Goal: Information Seeking & Learning: Learn about a topic

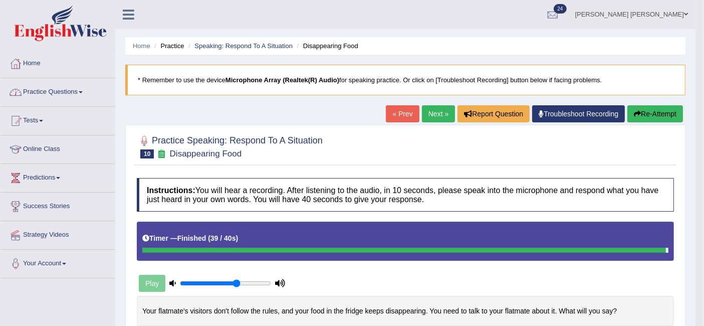
click at [56, 90] on link "Practice Questions" at bounding box center [58, 90] width 114 height 25
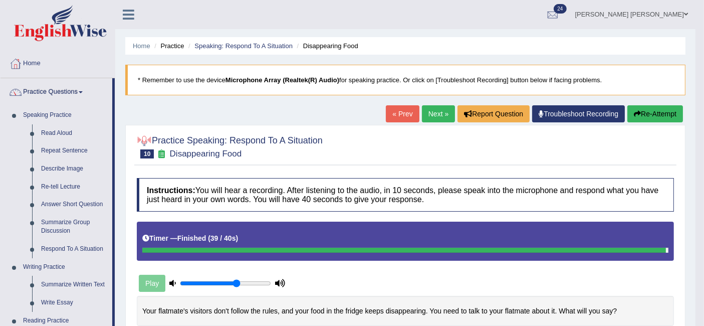
click at [65, 131] on link "Read Aloud" at bounding box center [75, 133] width 76 height 18
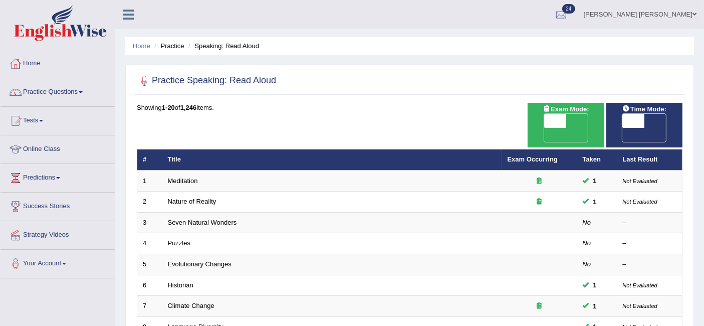
click at [544, 128] on span "OFF" at bounding box center [533, 135] width 22 height 14
checkbox input "true"
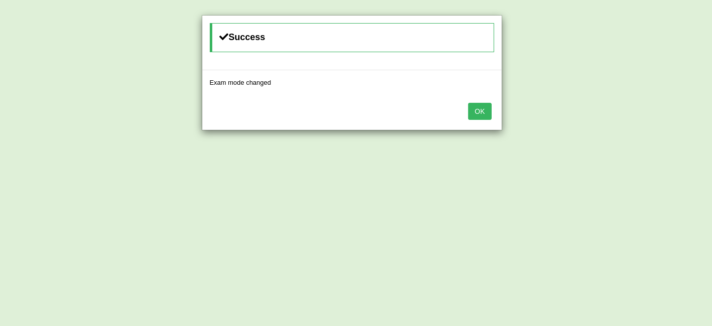
click at [485, 114] on button "OK" at bounding box center [479, 111] width 23 height 17
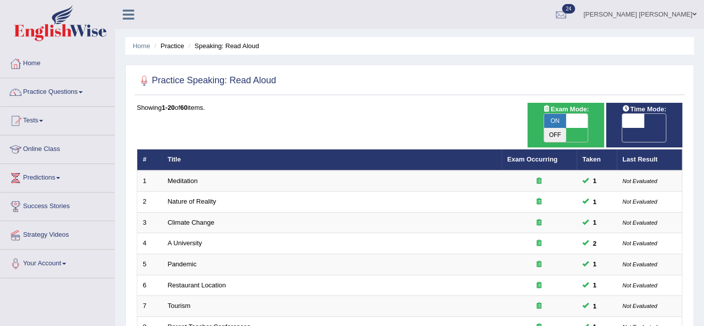
click at [622, 128] on span "OFF" at bounding box center [611, 135] width 22 height 14
checkbox input "true"
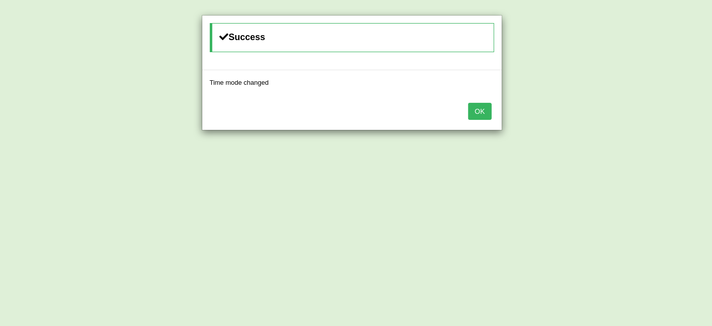
click at [486, 115] on button "OK" at bounding box center [479, 111] width 23 height 17
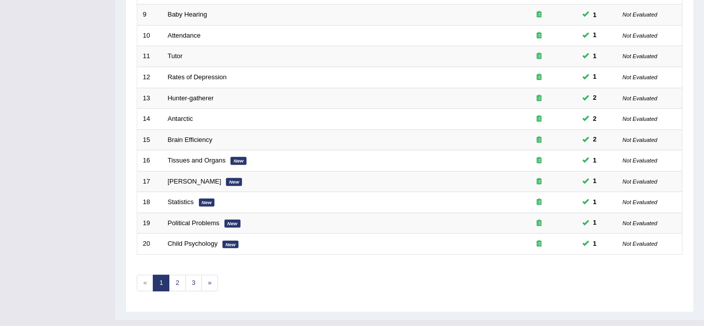
scroll to position [334, 0]
click at [181, 273] on link "2" at bounding box center [177, 281] width 17 height 17
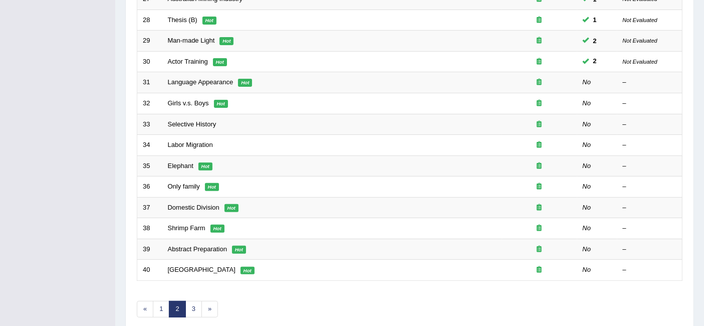
scroll to position [307, 0]
click at [207, 78] on link "Language Appearance" at bounding box center [201, 82] width 66 height 8
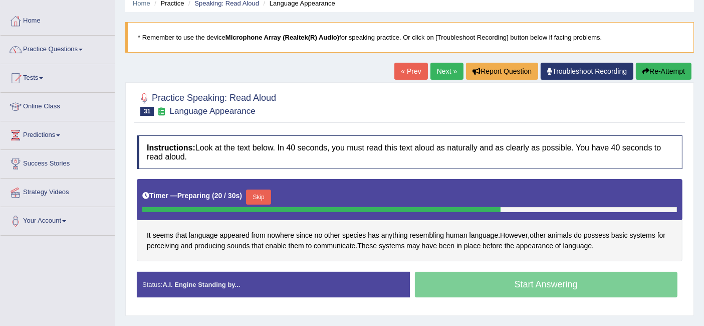
scroll to position [44, 0]
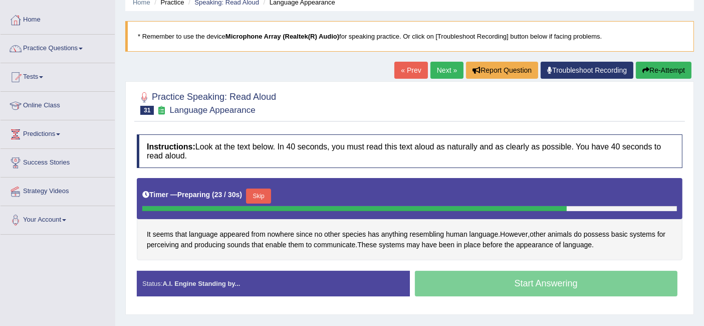
click at [267, 190] on button "Skip" at bounding box center [258, 195] width 25 height 15
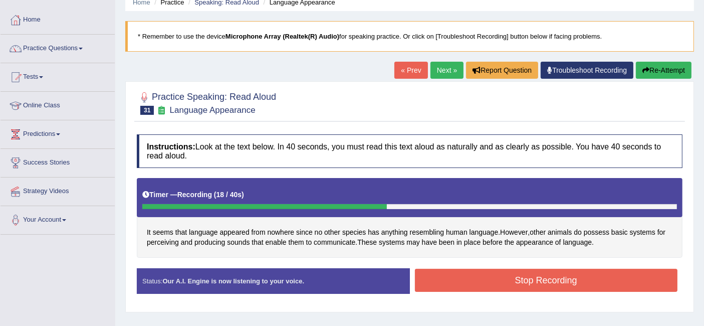
click at [460, 273] on button "Stop Recording" at bounding box center [546, 279] width 263 height 23
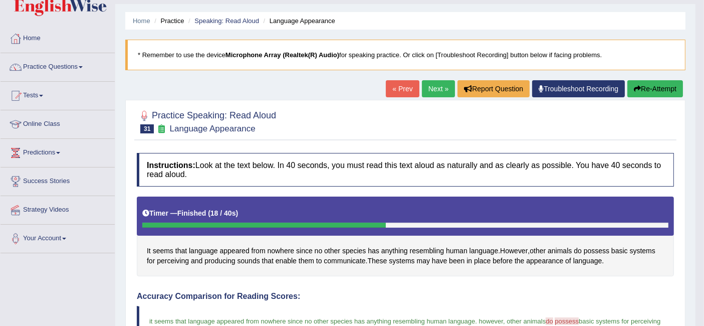
scroll to position [0, 0]
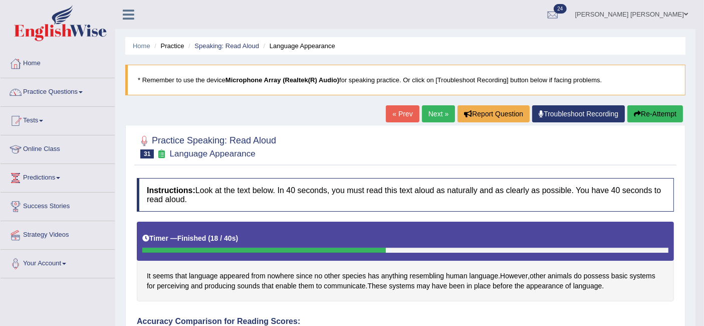
click at [431, 114] on link "Next »" at bounding box center [438, 113] width 33 height 17
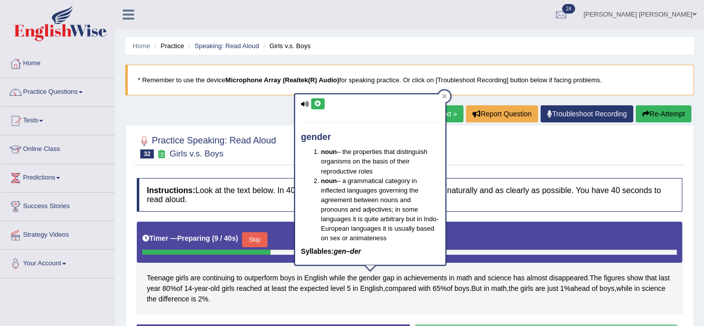
click at [443, 91] on div at bounding box center [444, 96] width 12 height 12
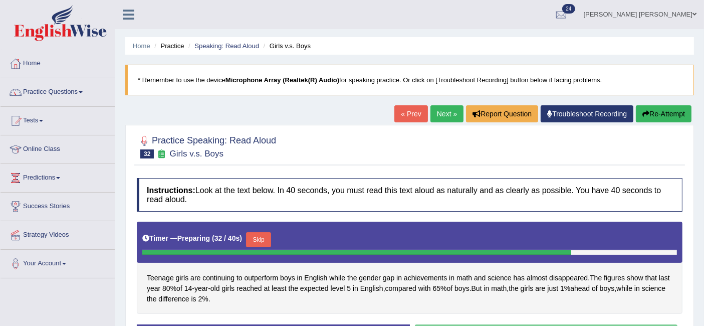
drag, startPoint x: 259, startPoint y: 236, endPoint x: 264, endPoint y: 238, distance: 5.4
click at [264, 238] on button "Skip" at bounding box center [258, 239] width 25 height 15
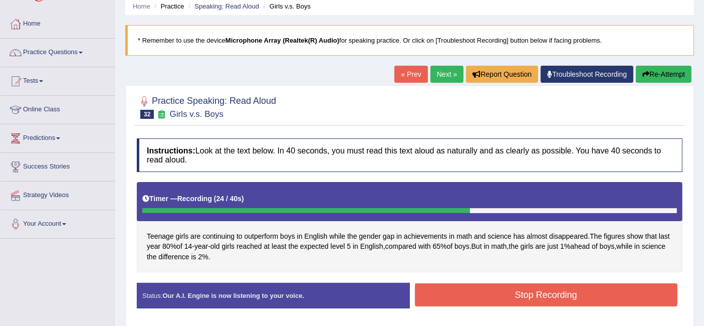
scroll to position [40, 0]
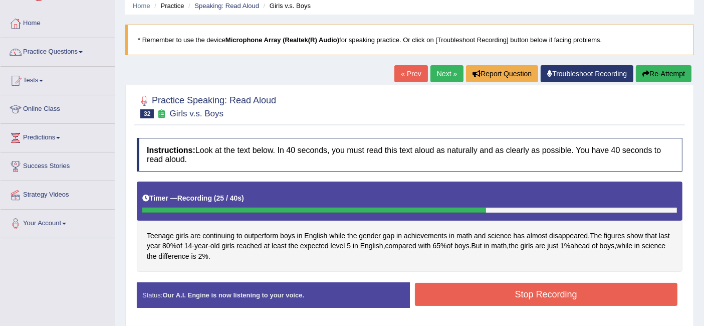
click at [477, 286] on button "Stop Recording" at bounding box center [546, 293] width 263 height 23
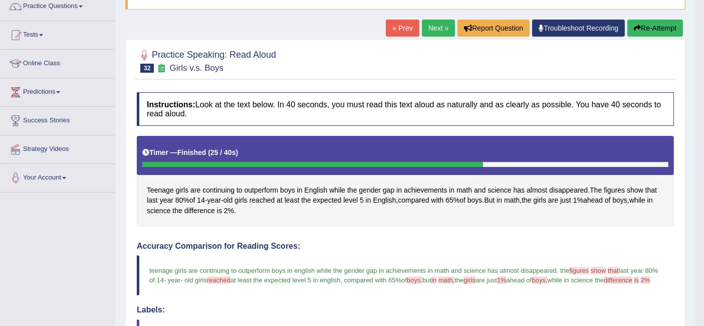
scroll to position [83, 0]
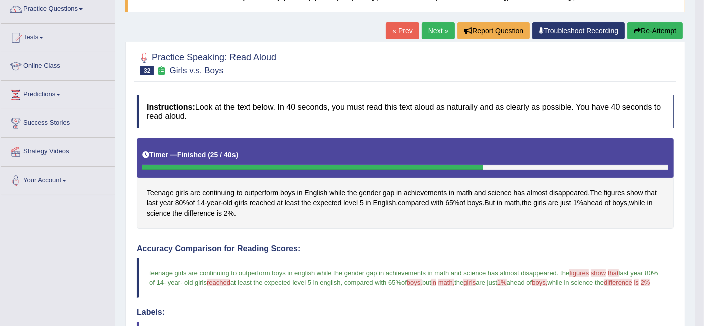
click at [438, 31] on link "Next »" at bounding box center [438, 30] width 33 height 17
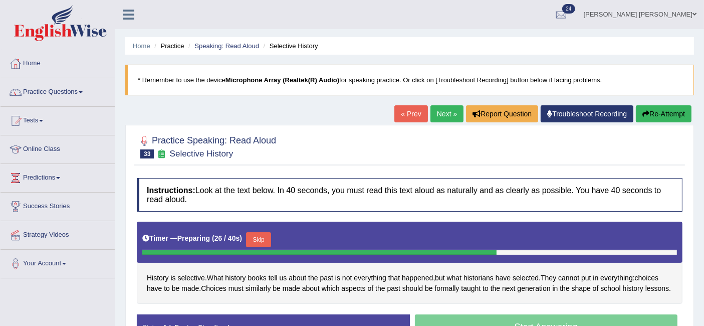
click at [257, 241] on button "Skip" at bounding box center [258, 239] width 25 height 15
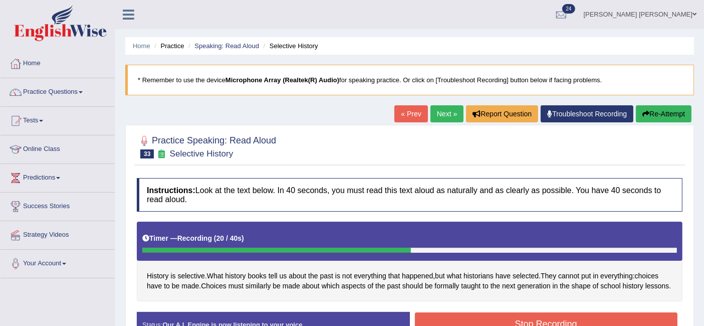
click at [485, 315] on button "Stop Recording" at bounding box center [546, 323] width 263 height 23
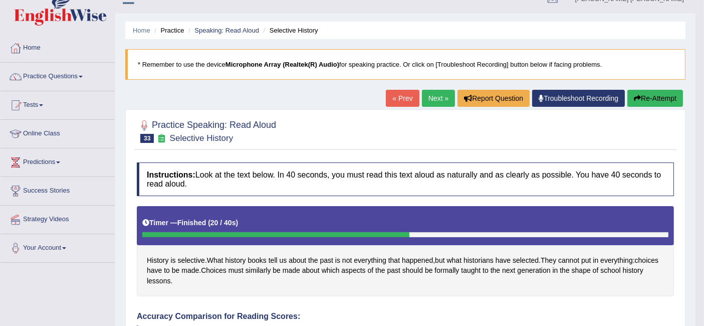
scroll to position [15, 0]
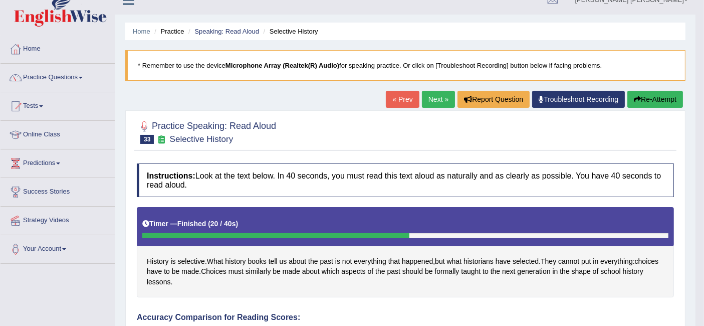
click at [440, 101] on link "Next »" at bounding box center [438, 99] width 33 height 17
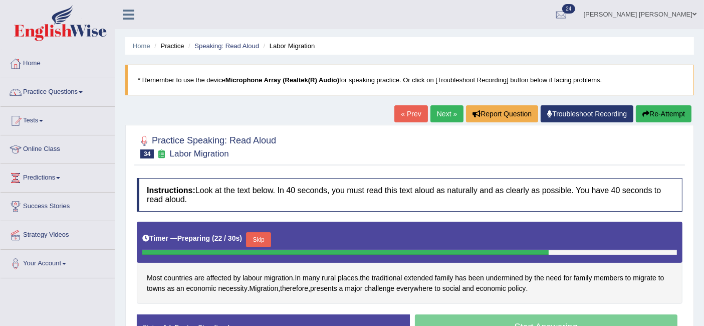
click at [268, 235] on button "Skip" at bounding box center [258, 239] width 25 height 15
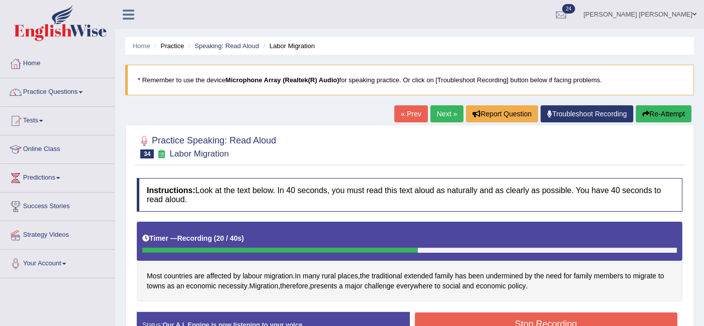
click at [466, 316] on button "Stop Recording" at bounding box center [546, 323] width 263 height 23
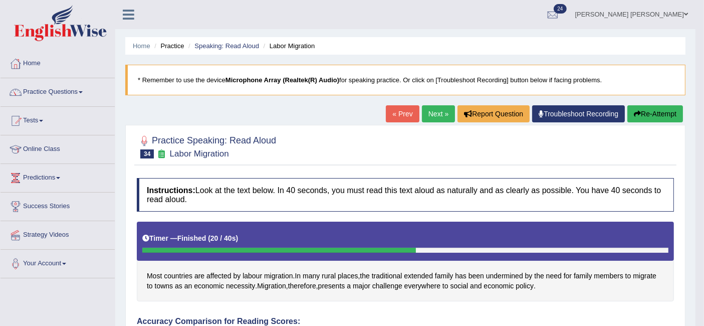
click at [668, 109] on button "Re-Attempt" at bounding box center [655, 113] width 56 height 17
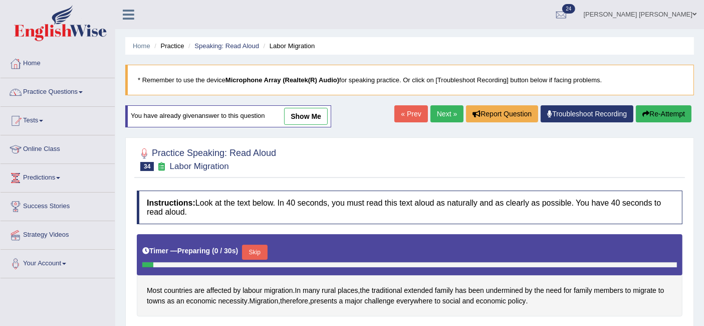
click at [248, 242] on div "Timer — Preparing ( 0 / 30s ) Skip" at bounding box center [409, 252] width 534 height 20
click at [253, 249] on button "Skip" at bounding box center [254, 251] width 25 height 15
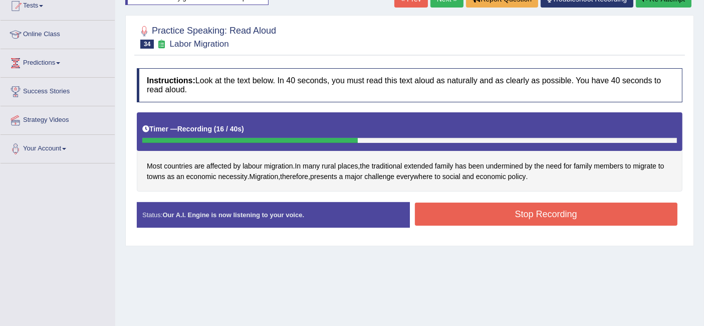
scroll to position [120, 0]
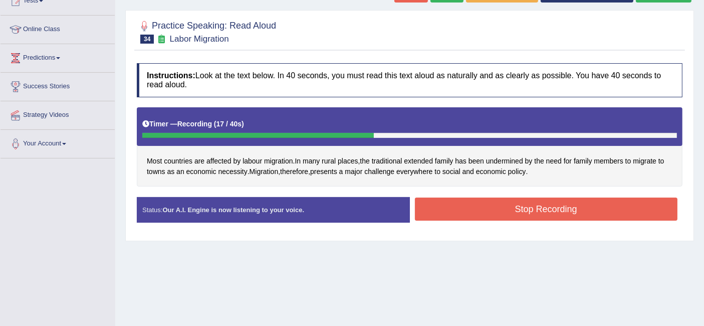
click at [488, 214] on button "Stop Recording" at bounding box center [546, 208] width 263 height 23
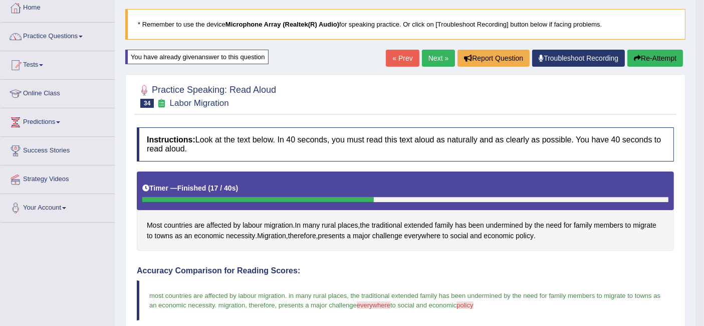
scroll to position [39, 0]
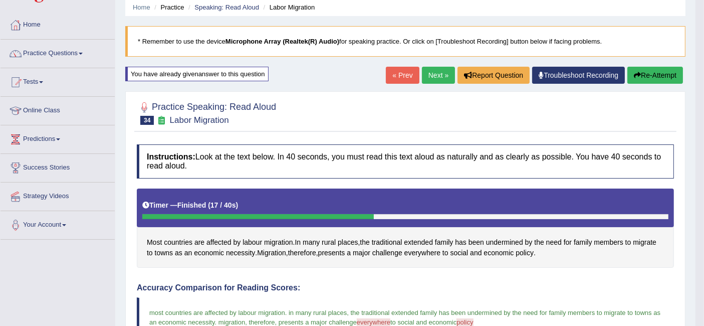
click at [435, 75] on link "Next »" at bounding box center [438, 75] width 33 height 17
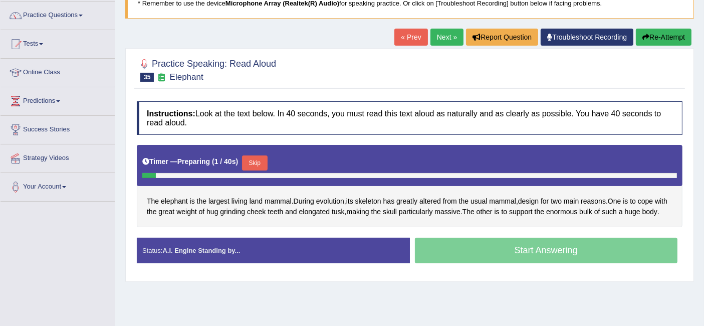
scroll to position [77, 0]
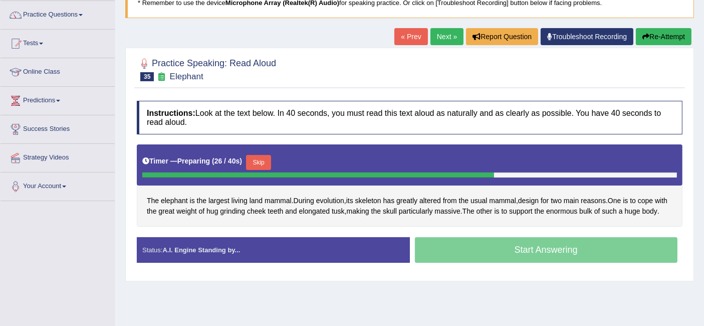
click at [267, 158] on button "Skip" at bounding box center [258, 162] width 25 height 15
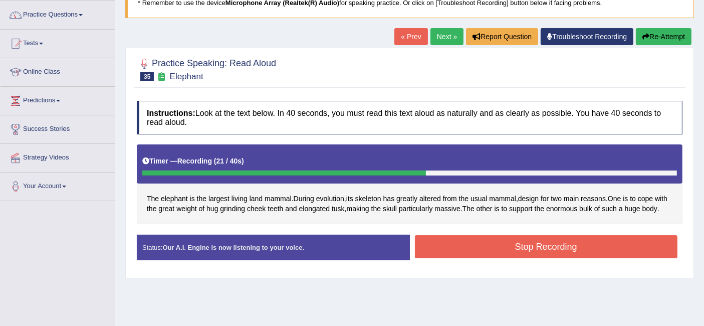
click at [491, 257] on button "Stop Recording" at bounding box center [546, 246] width 263 height 23
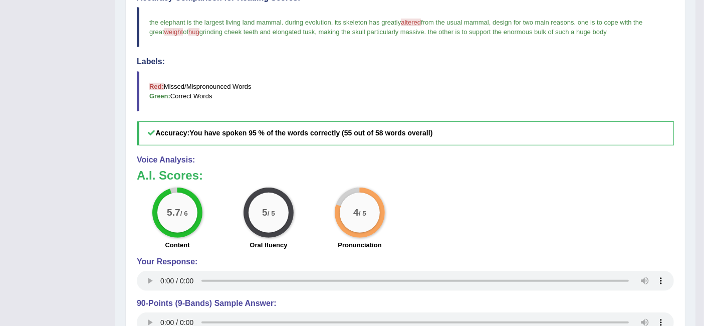
scroll to position [0, 0]
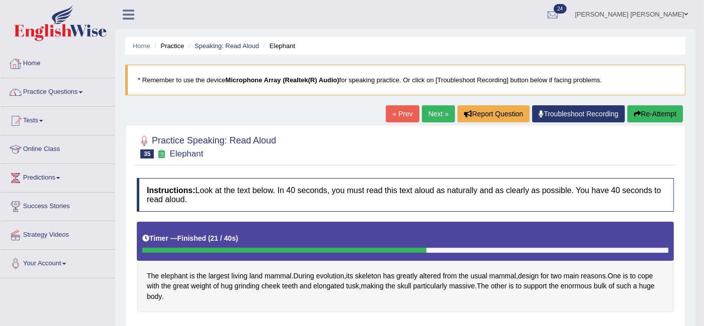
drag, startPoint x: 272, startPoint y: 148, endPoint x: 0, endPoint y: 71, distance: 283.1
click at [53, 88] on link "Practice Questions" at bounding box center [58, 90] width 114 height 25
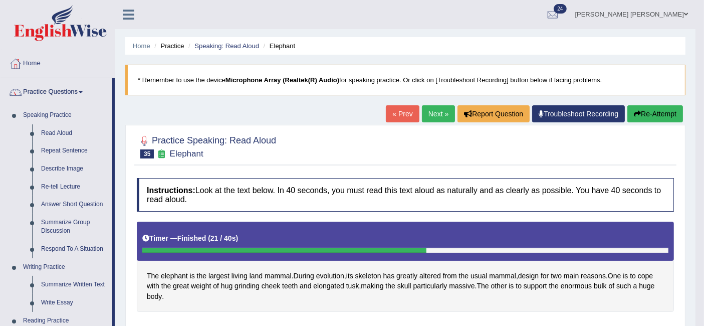
click at [58, 148] on link "Repeat Sentence" at bounding box center [75, 151] width 76 height 18
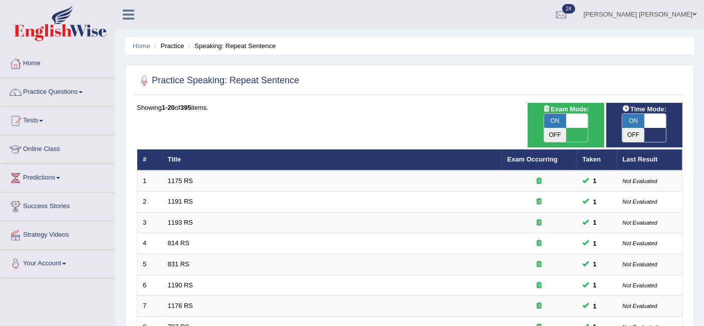
scroll to position [334, 0]
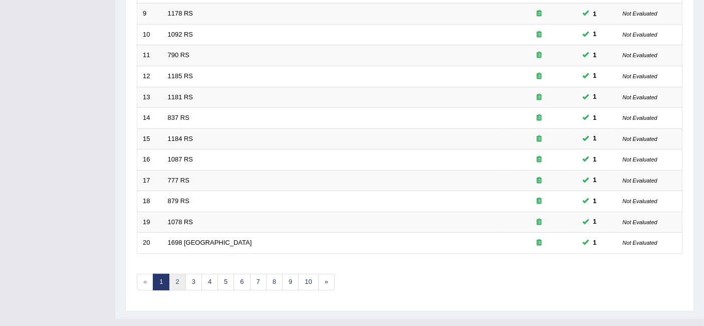
click at [174, 273] on link "2" at bounding box center [177, 281] width 17 height 17
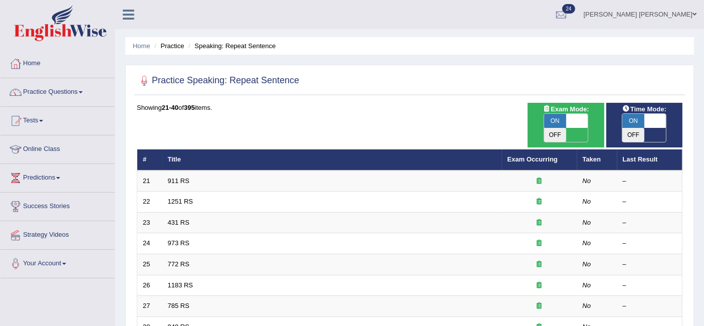
click at [179, 177] on link "911 RS" at bounding box center [179, 181] width 22 height 8
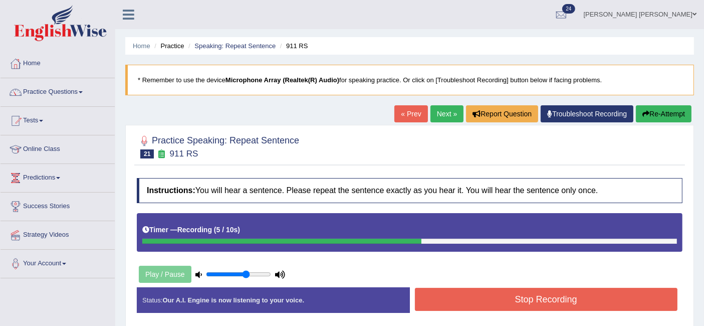
click at [476, 296] on button "Stop Recording" at bounding box center [546, 298] width 263 height 23
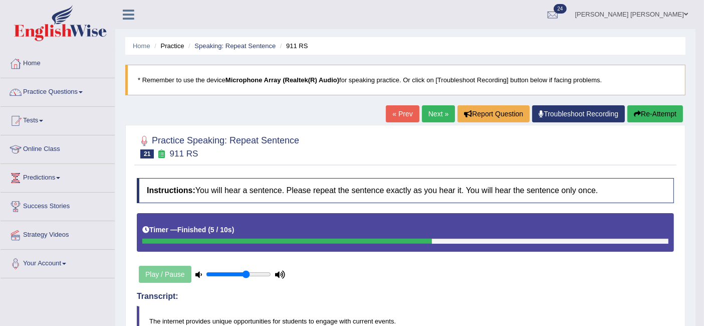
click at [426, 109] on link "Next »" at bounding box center [438, 113] width 33 height 17
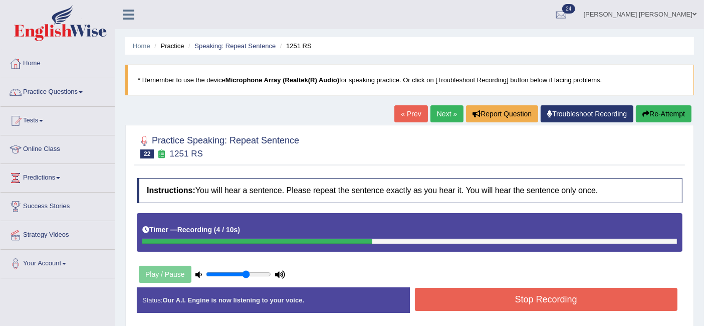
click at [495, 295] on button "Stop Recording" at bounding box center [546, 298] width 263 height 23
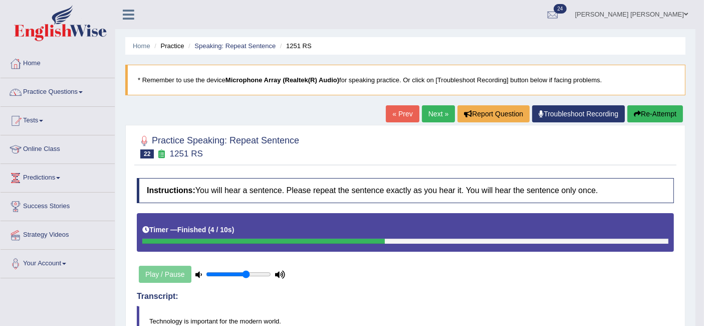
click at [437, 112] on link "Next »" at bounding box center [438, 113] width 33 height 17
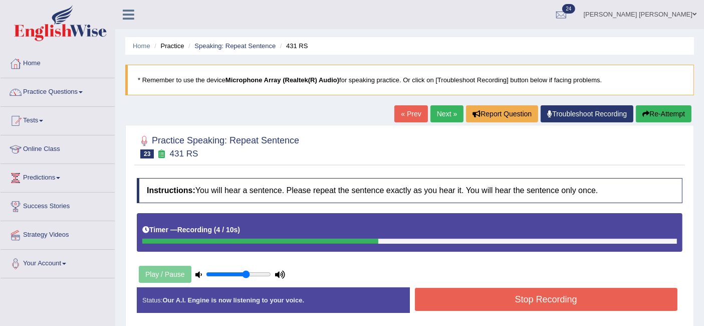
click at [471, 292] on button "Stop Recording" at bounding box center [546, 298] width 263 height 23
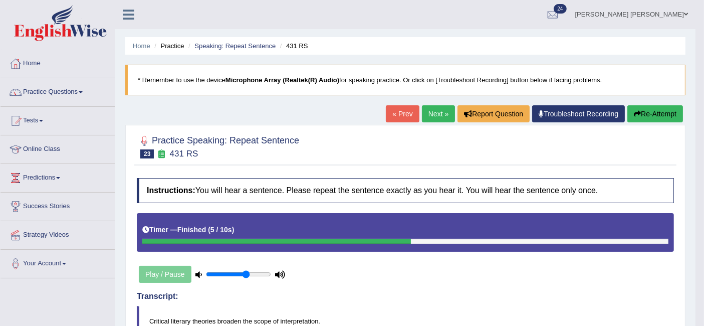
click at [439, 113] on link "Next »" at bounding box center [438, 113] width 33 height 17
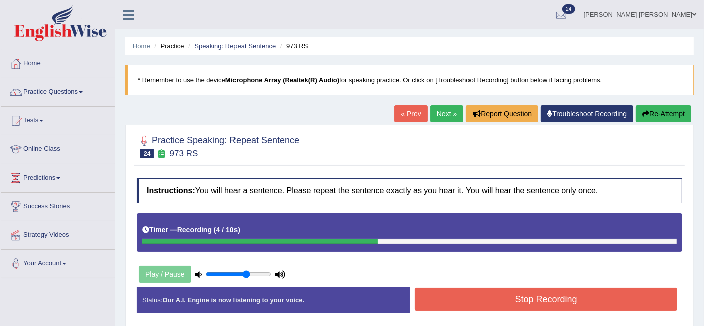
click at [473, 298] on button "Stop Recording" at bounding box center [546, 298] width 263 height 23
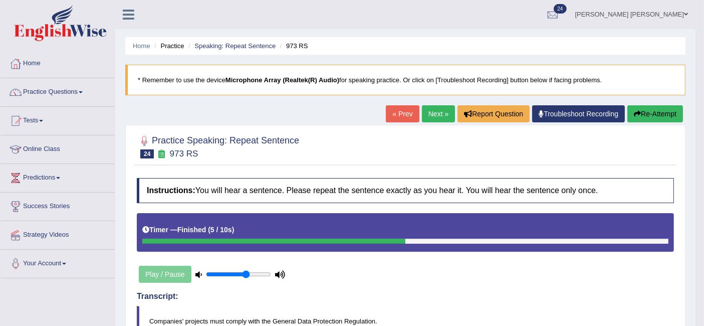
click at [428, 112] on link "Next »" at bounding box center [438, 113] width 33 height 17
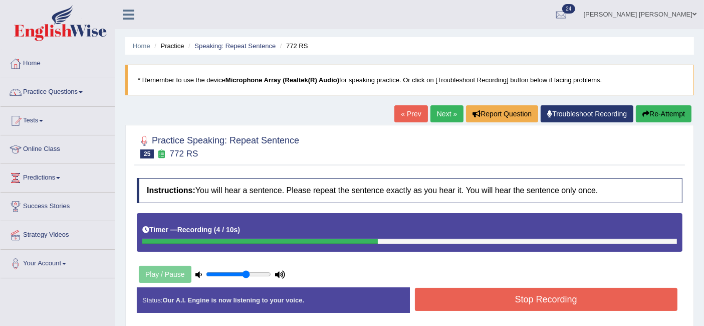
click at [488, 299] on button "Stop Recording" at bounding box center [546, 298] width 263 height 23
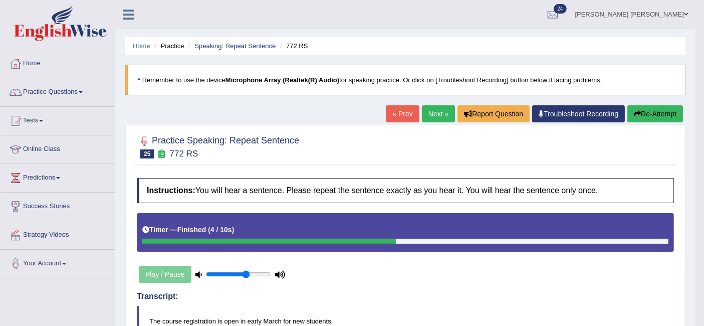
click at [438, 115] on link "Next »" at bounding box center [438, 113] width 33 height 17
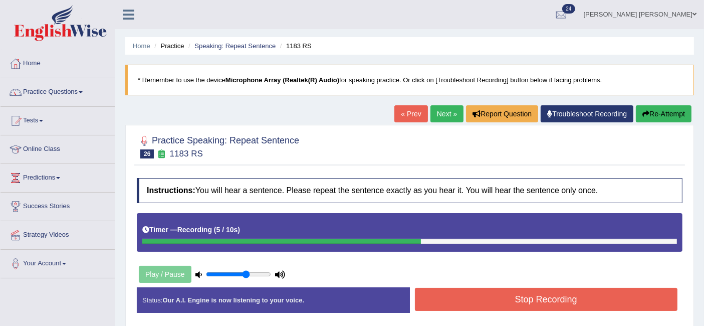
click at [489, 294] on button "Stop Recording" at bounding box center [546, 298] width 263 height 23
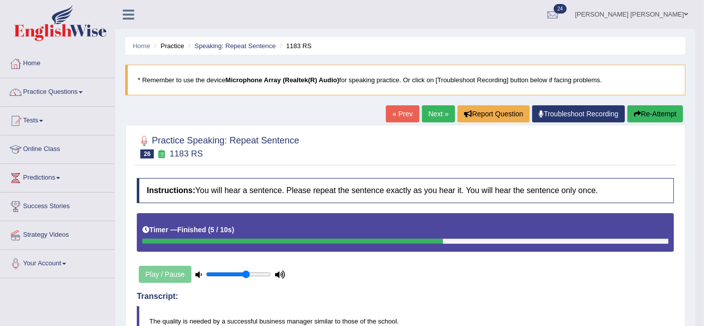
click at [442, 118] on link "Next »" at bounding box center [438, 113] width 33 height 17
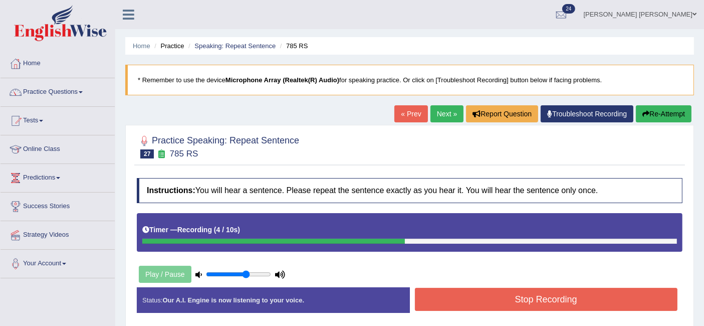
click at [515, 299] on button "Stop Recording" at bounding box center [546, 298] width 263 height 23
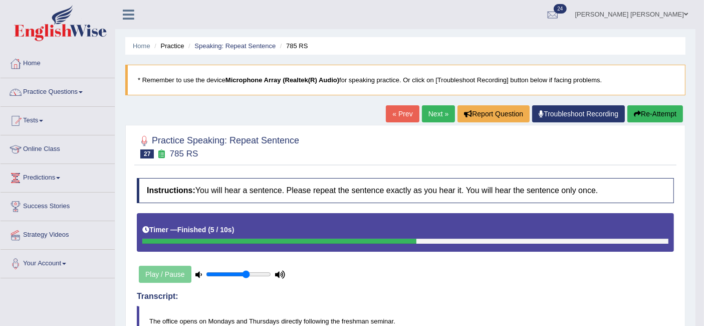
click at [439, 115] on link "Next »" at bounding box center [438, 113] width 33 height 17
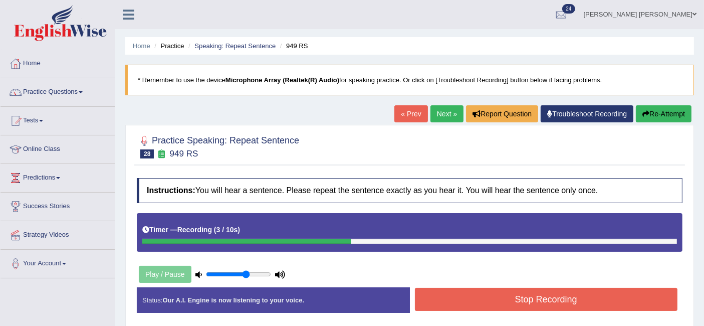
click at [487, 293] on button "Stop Recording" at bounding box center [546, 298] width 263 height 23
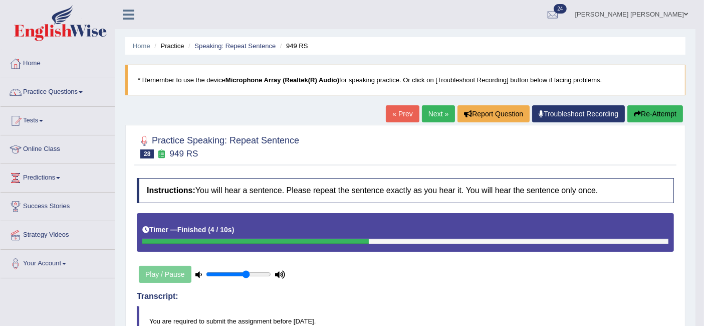
click at [441, 111] on link "Next »" at bounding box center [438, 113] width 33 height 17
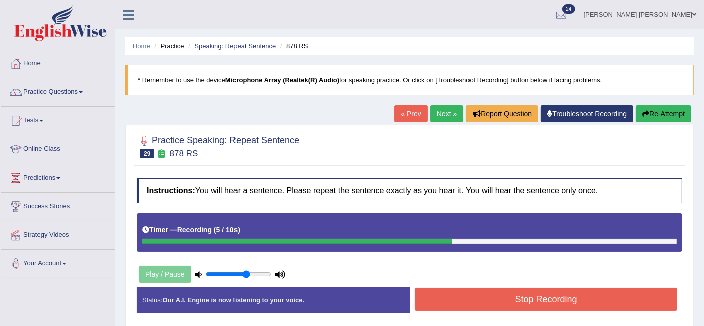
click at [457, 301] on button "Stop Recording" at bounding box center [546, 298] width 263 height 23
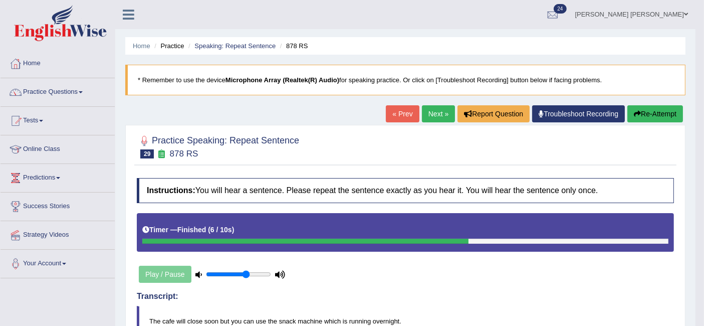
click at [436, 115] on link "Next »" at bounding box center [438, 113] width 33 height 17
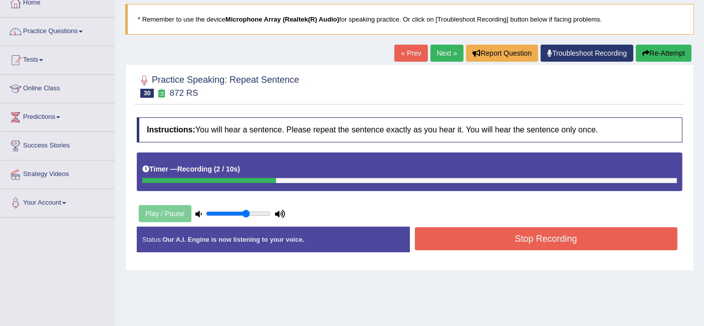
scroll to position [61, 0]
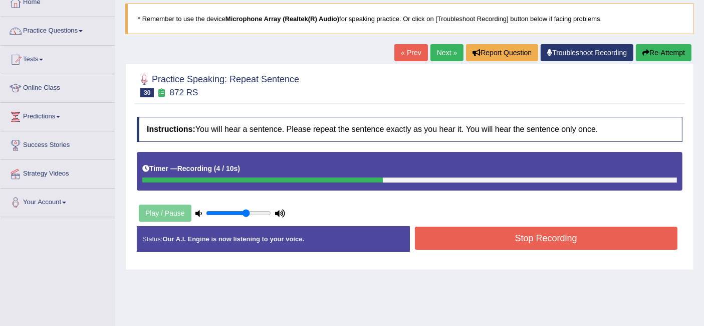
click at [466, 231] on button "Stop Recording" at bounding box center [546, 237] width 263 height 23
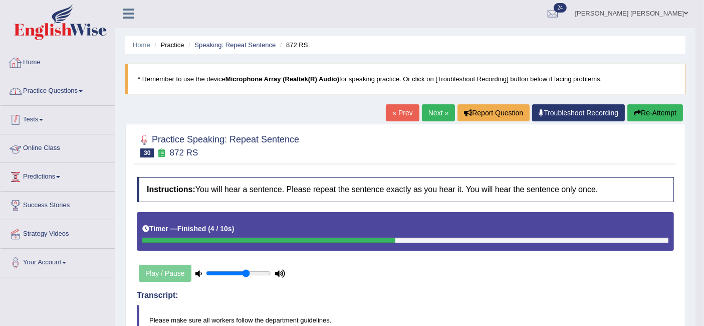
scroll to position [0, 0]
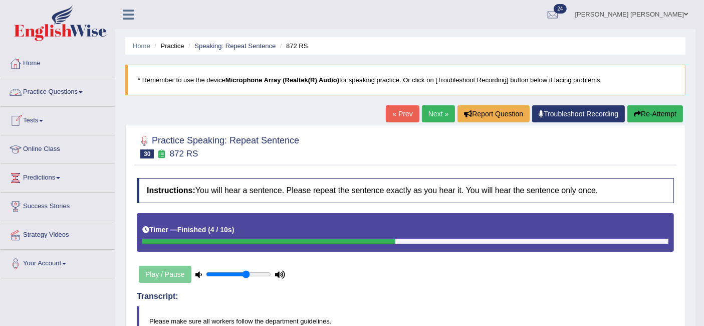
click at [75, 86] on link "Practice Questions" at bounding box center [58, 90] width 114 height 25
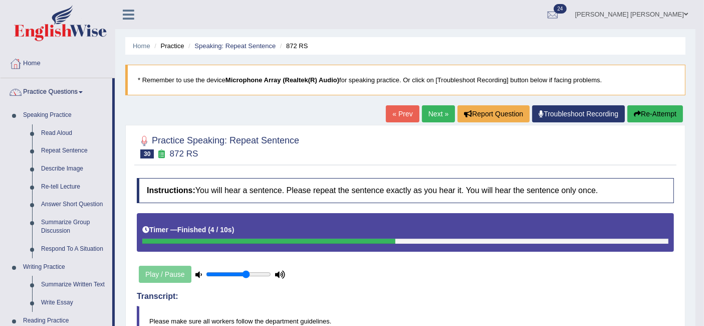
click at [69, 169] on link "Describe Image" at bounding box center [75, 169] width 76 height 18
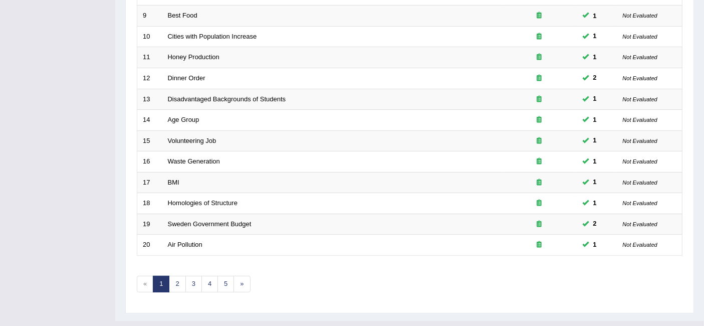
scroll to position [334, 0]
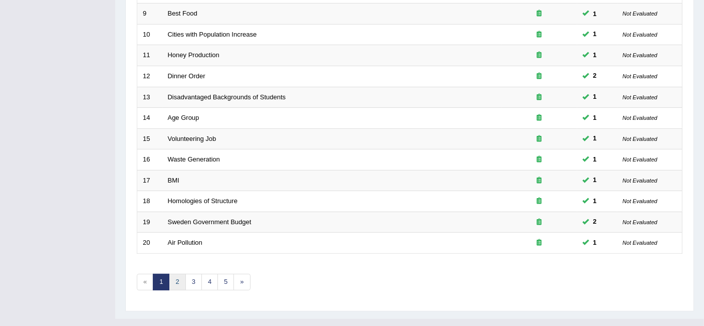
click at [177, 273] on link "2" at bounding box center [177, 281] width 17 height 17
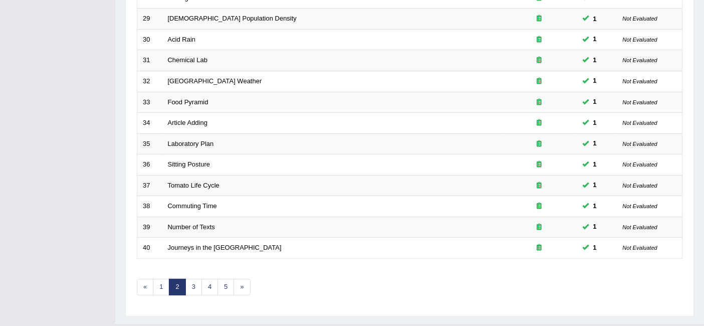
scroll to position [334, 0]
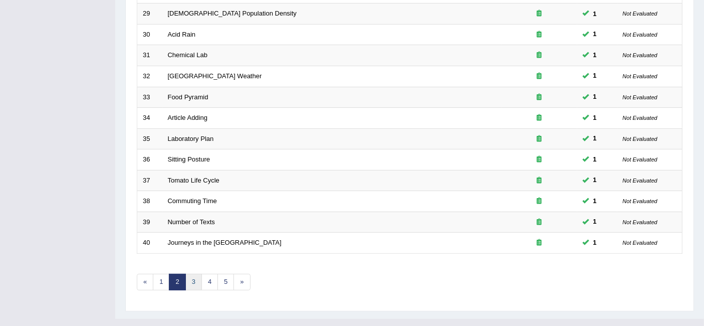
click at [193, 273] on link "3" at bounding box center [193, 281] width 17 height 17
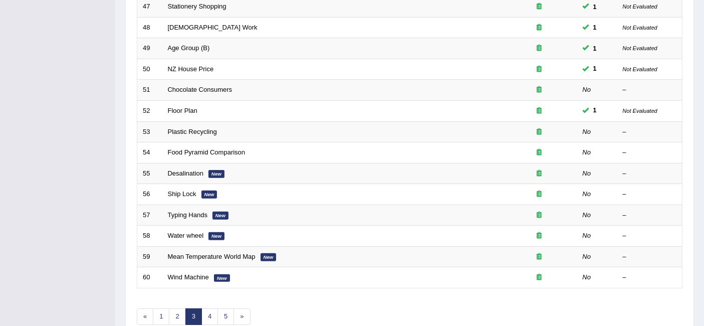
scroll to position [297, 0]
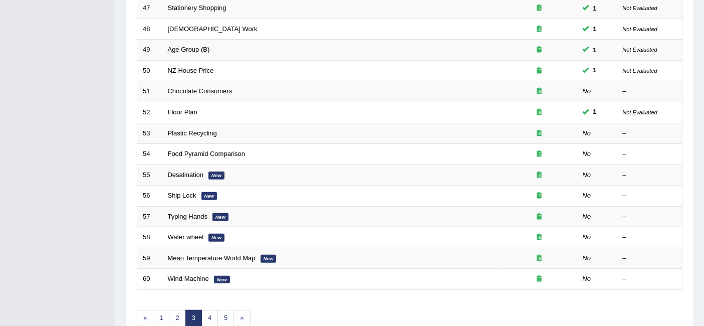
click at [196, 171] on link "Desalination" at bounding box center [186, 175] width 36 height 8
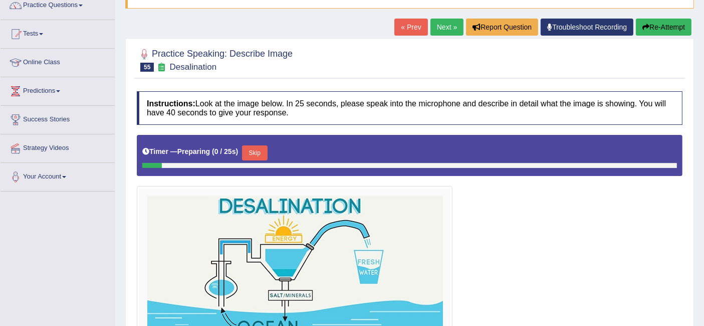
scroll to position [178, 0]
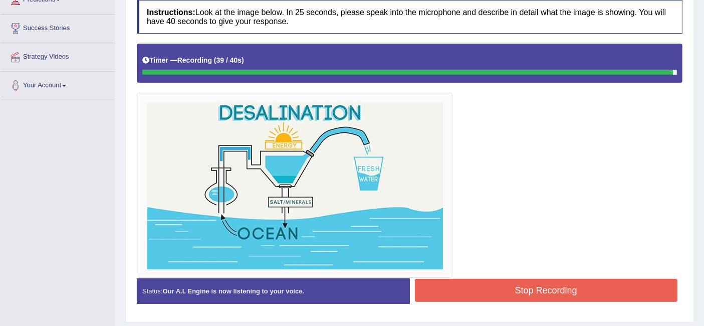
click at [504, 281] on button "Stop Recording" at bounding box center [546, 289] width 263 height 23
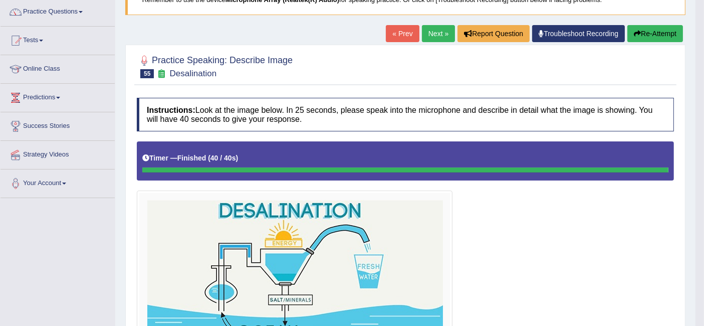
scroll to position [80, 0]
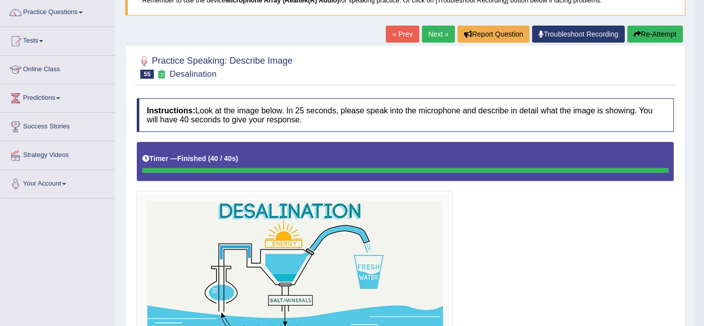
click at [433, 33] on link "Next »" at bounding box center [438, 34] width 33 height 17
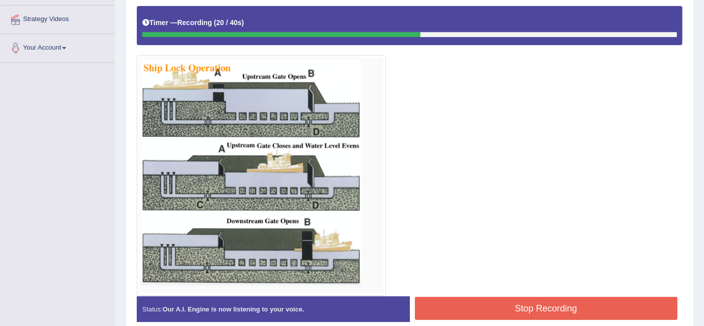
scroll to position [220, 0]
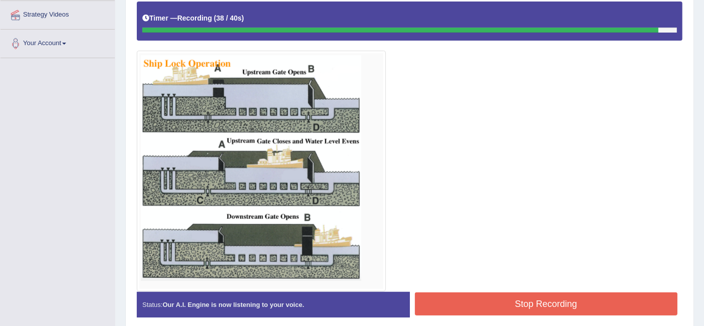
click at [519, 296] on button "Stop Recording" at bounding box center [546, 303] width 263 height 23
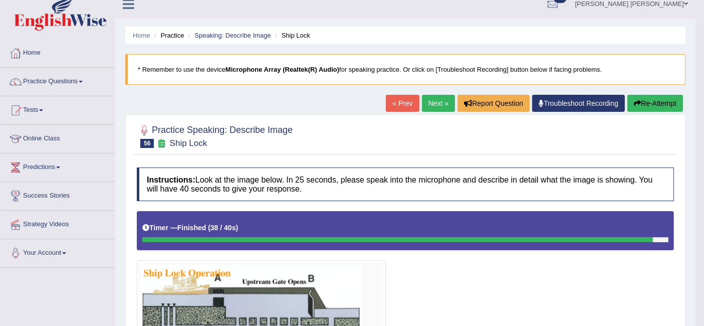
scroll to position [10, 0]
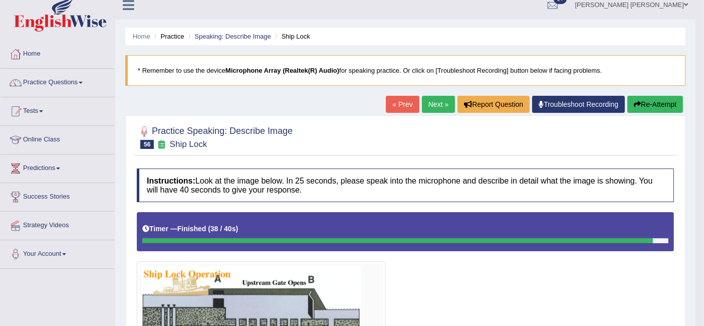
click at [438, 99] on link "Next »" at bounding box center [438, 104] width 33 height 17
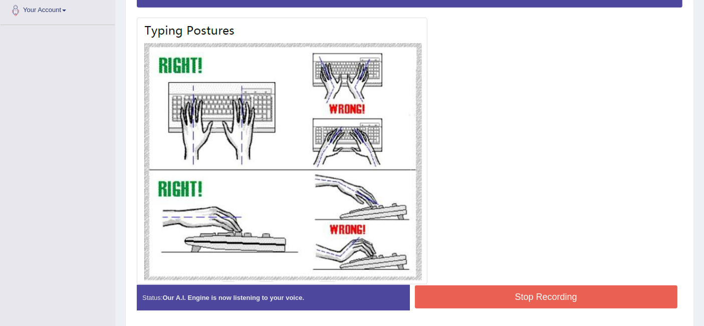
scroll to position [257, 0]
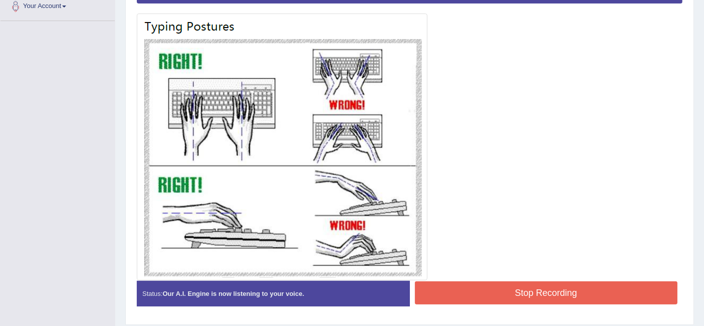
click at [505, 288] on button "Stop Recording" at bounding box center [546, 292] width 263 height 23
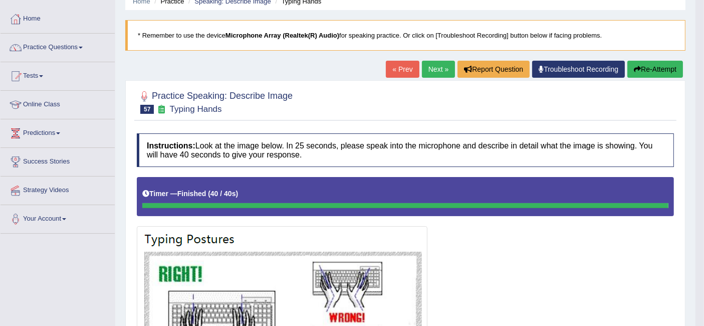
scroll to position [6, 0]
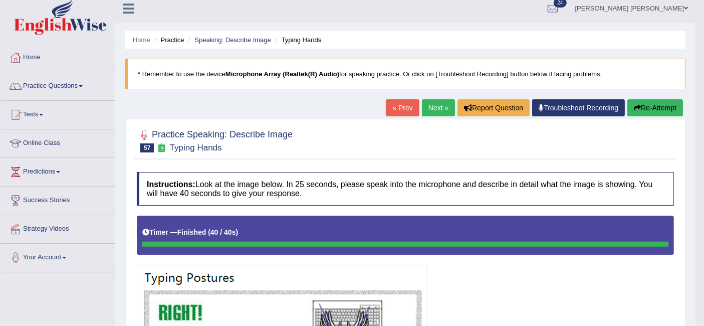
click at [441, 105] on link "Next »" at bounding box center [438, 107] width 33 height 17
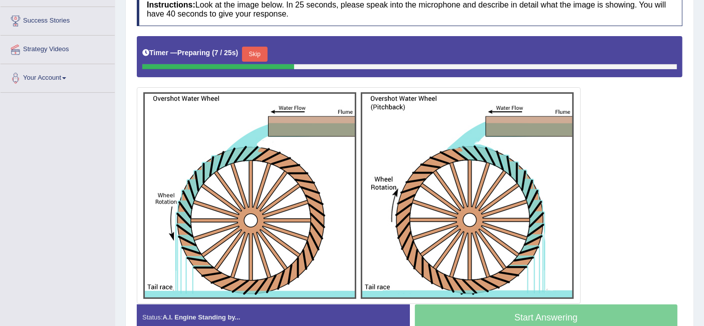
scroll to position [210, 0]
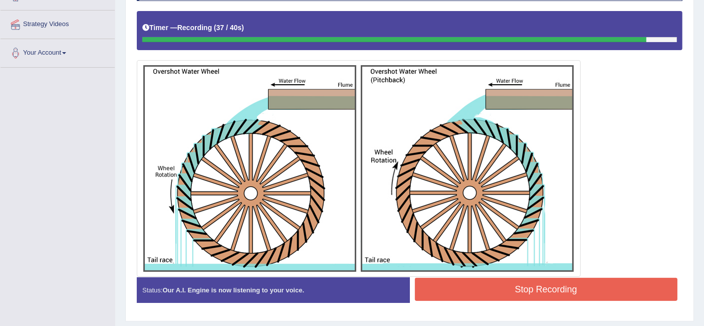
click at [564, 285] on button "Stop Recording" at bounding box center [546, 288] width 263 height 23
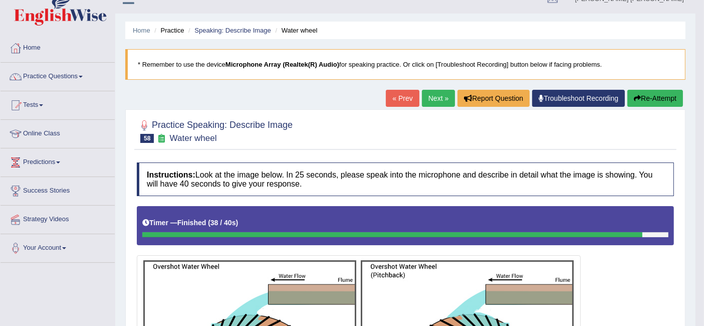
scroll to position [0, 0]
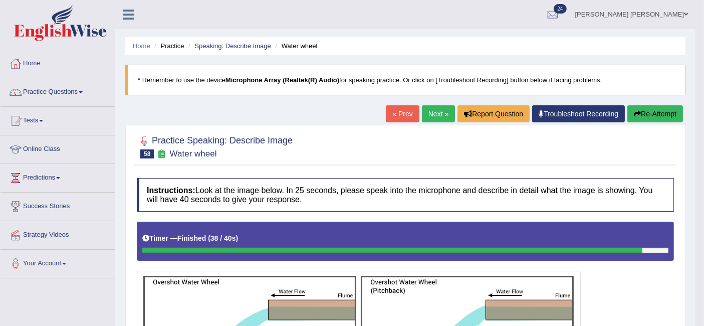
click at [436, 112] on link "Next »" at bounding box center [438, 113] width 33 height 17
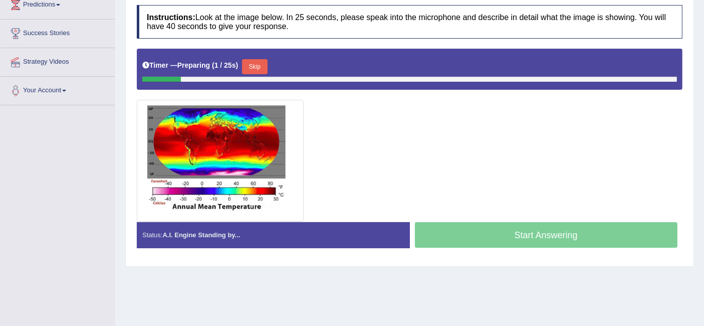
scroll to position [173, 0]
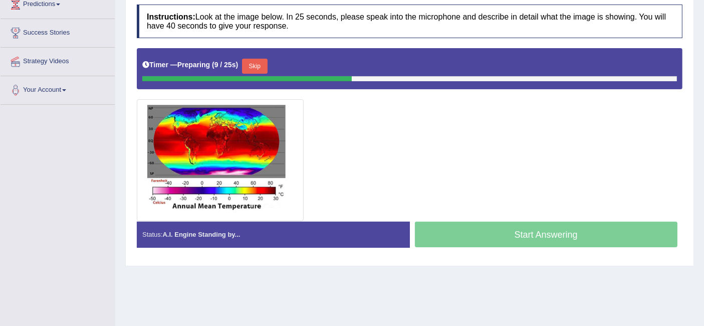
click at [267, 64] on button "Skip" at bounding box center [254, 66] width 25 height 15
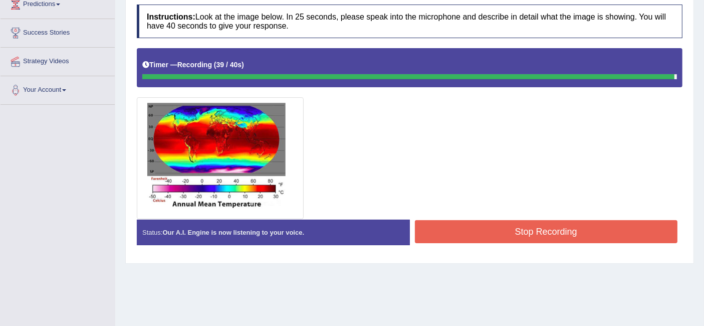
click at [482, 232] on button "Stop Recording" at bounding box center [546, 231] width 263 height 23
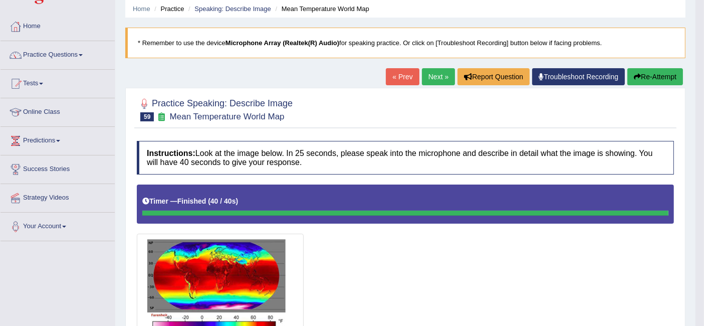
scroll to position [0, 0]
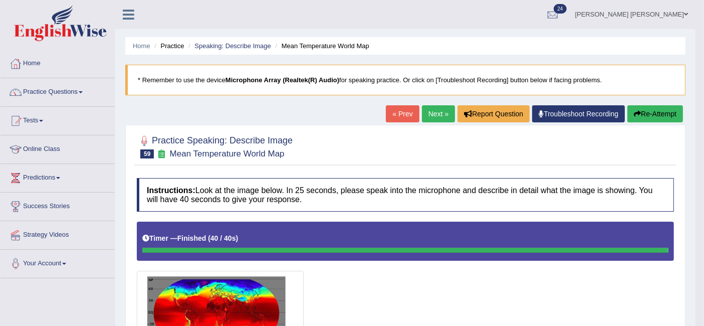
click at [433, 113] on link "Next »" at bounding box center [438, 113] width 33 height 17
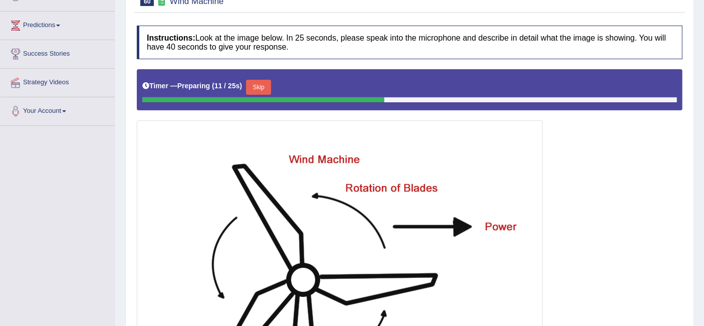
scroll to position [151, 0]
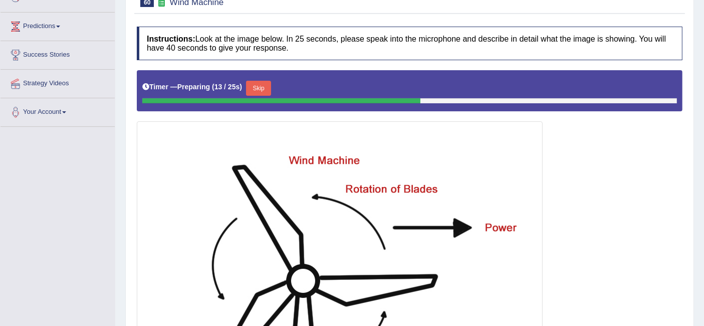
click at [256, 90] on button "Skip" at bounding box center [258, 88] width 25 height 15
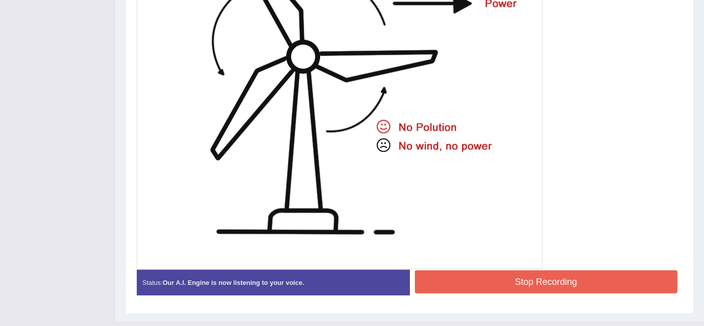
scroll to position [378, 0]
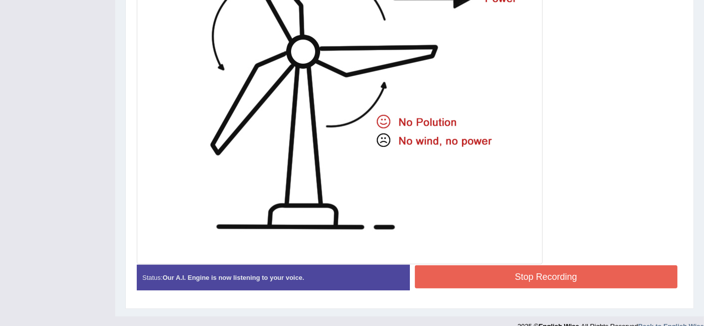
click at [504, 272] on button "Stop Recording" at bounding box center [546, 276] width 263 height 23
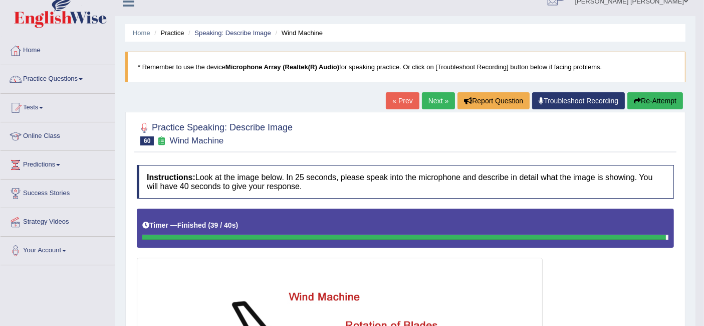
scroll to position [13, 0]
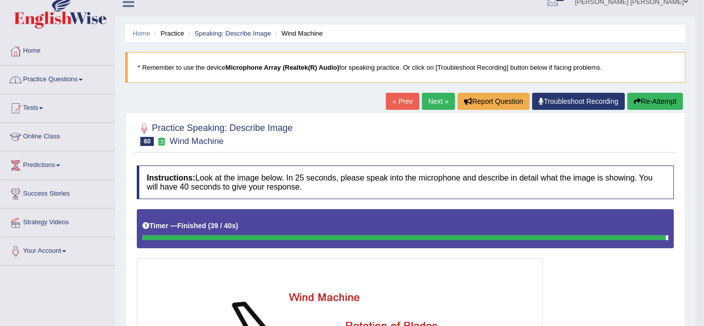
click at [78, 84] on link "Practice Questions" at bounding box center [58, 78] width 114 height 25
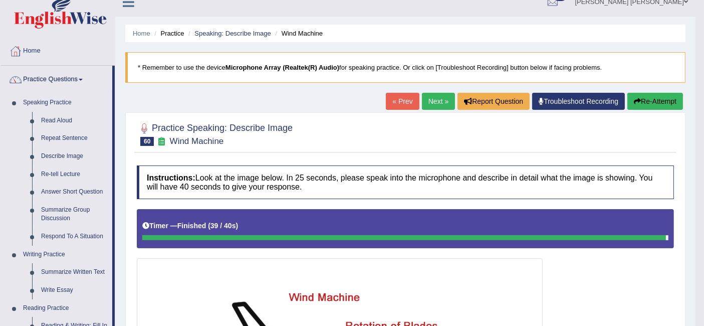
click at [59, 174] on link "Re-tell Lecture" at bounding box center [75, 174] width 76 height 18
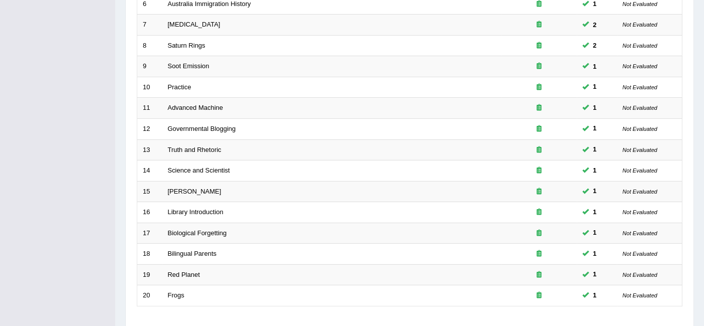
scroll to position [334, 0]
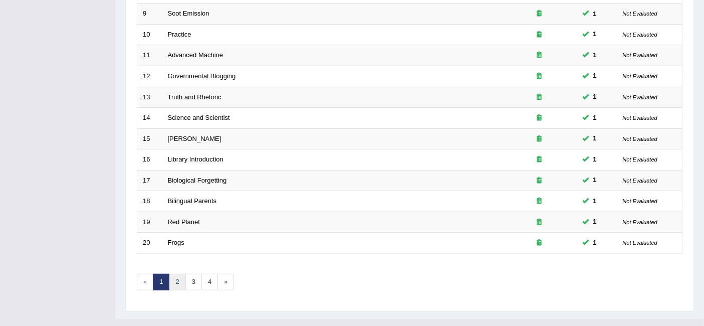
click at [174, 273] on link "2" at bounding box center [177, 281] width 17 height 17
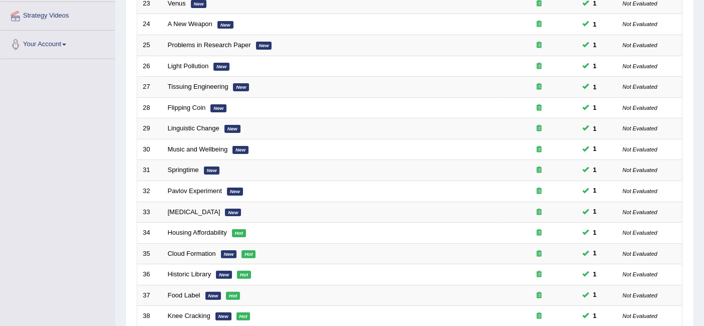
scroll to position [278, 0]
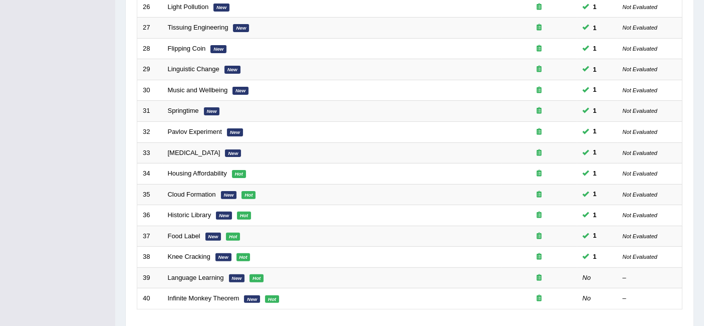
click at [213, 273] on link "Language Learning" at bounding box center [196, 277] width 56 height 8
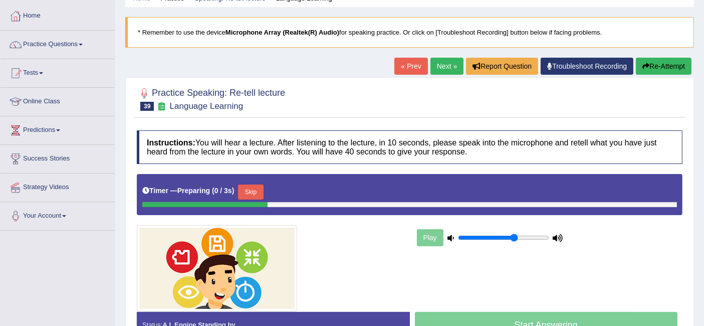
scroll to position [111, 0]
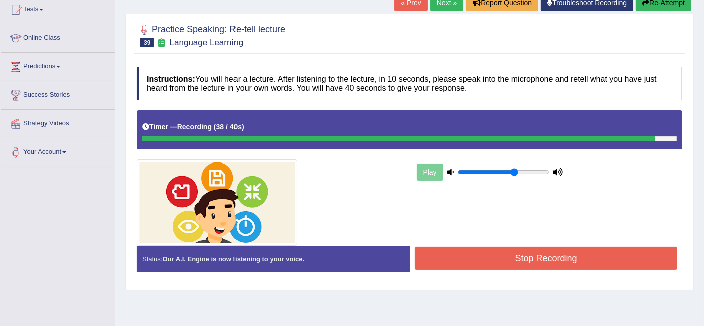
click at [507, 258] on button "Stop Recording" at bounding box center [546, 257] width 263 height 23
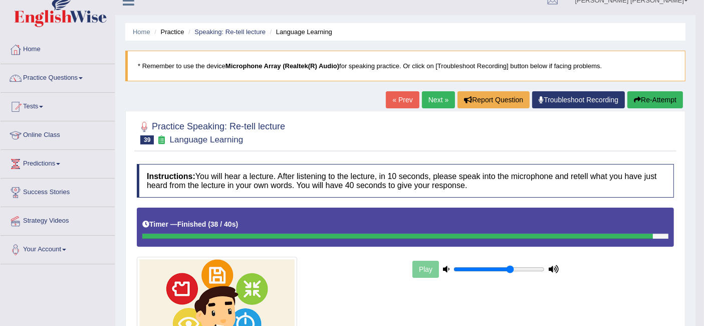
scroll to position [0, 0]
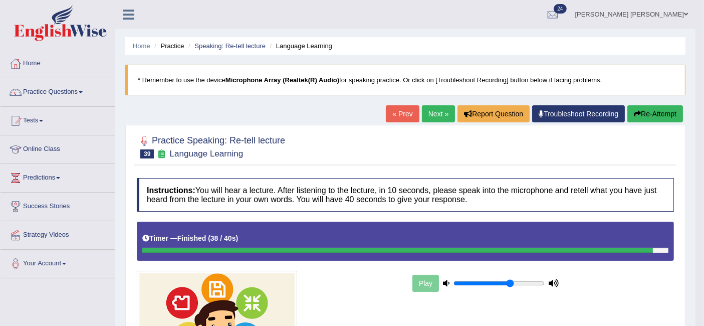
click at [431, 111] on link "Next »" at bounding box center [438, 113] width 33 height 17
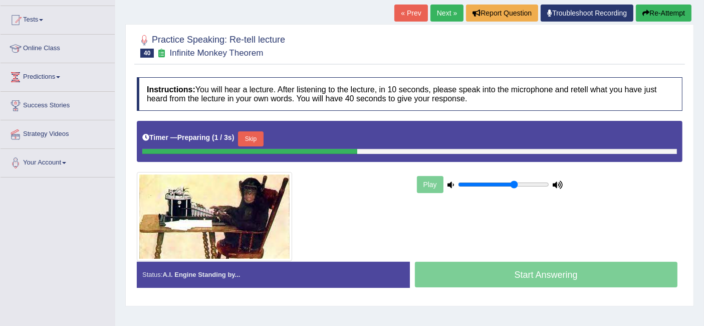
scroll to position [111, 0]
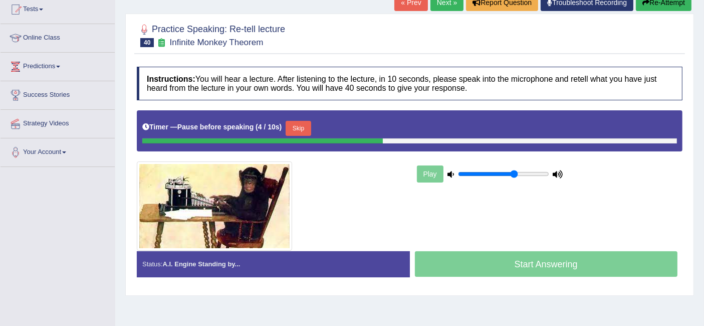
click at [306, 122] on button "Skip" at bounding box center [297, 128] width 25 height 15
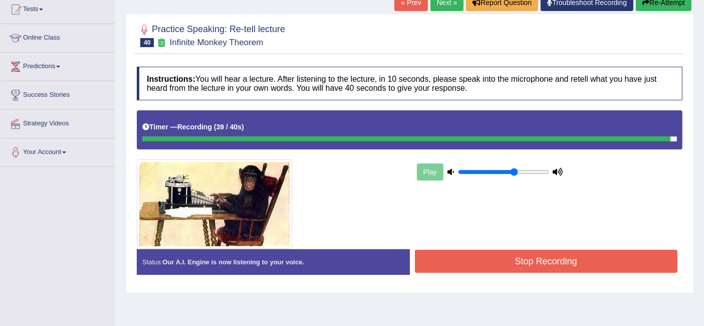
click at [541, 263] on button "Stop Recording" at bounding box center [546, 260] width 263 height 23
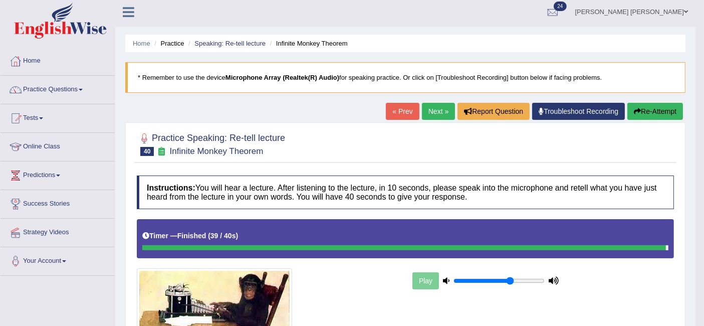
scroll to position [0, 0]
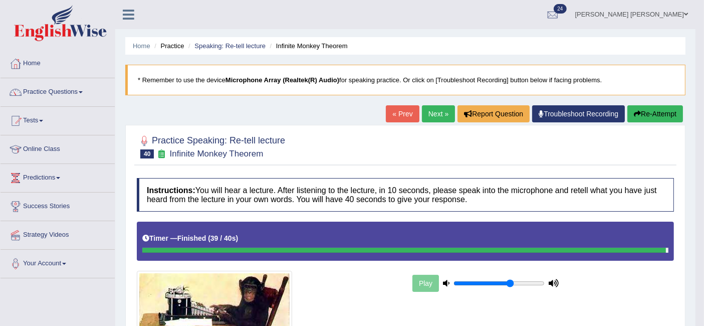
click at [437, 115] on link "Next »" at bounding box center [438, 113] width 33 height 17
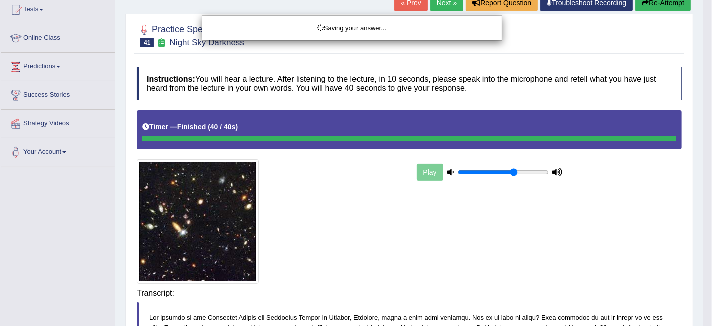
click at [613, 296] on div "Saving your answer..." at bounding box center [356, 163] width 712 height 326
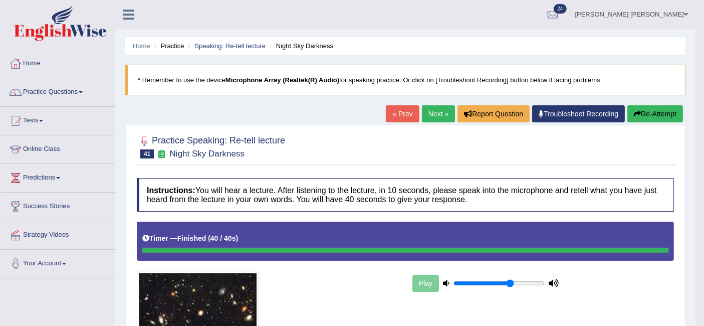
click at [440, 115] on link "Next »" at bounding box center [438, 113] width 33 height 17
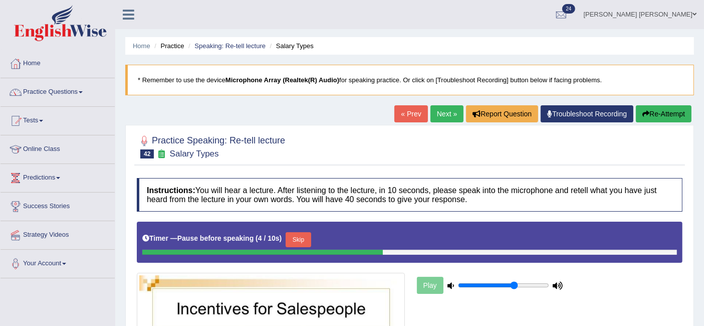
click at [307, 236] on button "Skip" at bounding box center [297, 239] width 25 height 15
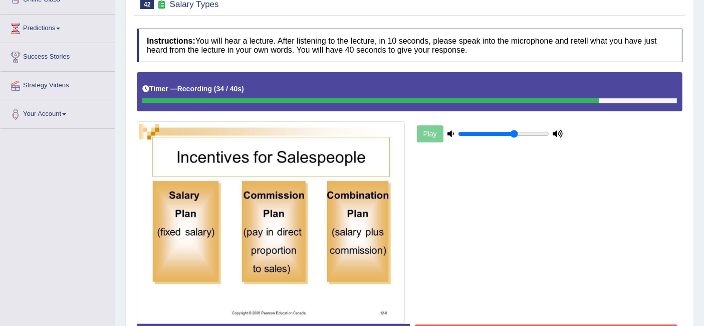
scroll to position [167, 0]
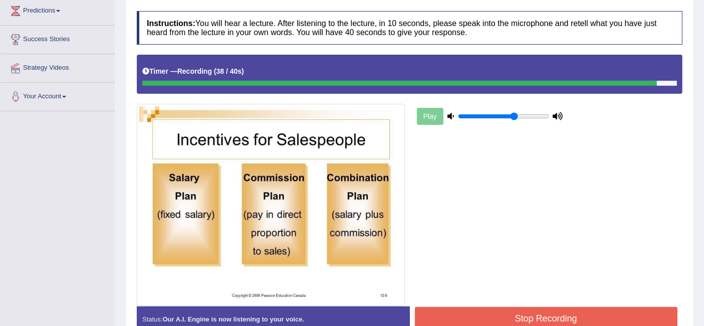
click at [490, 310] on button "Stop Recording" at bounding box center [546, 317] width 263 height 23
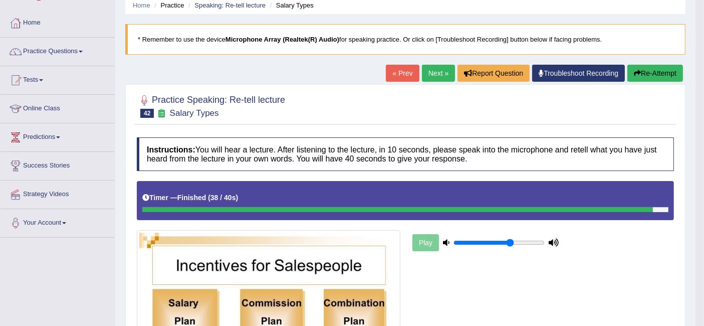
scroll to position [0, 0]
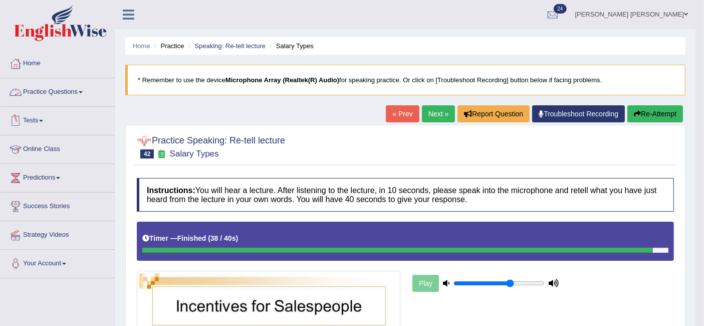
click at [78, 94] on link "Practice Questions" at bounding box center [58, 90] width 114 height 25
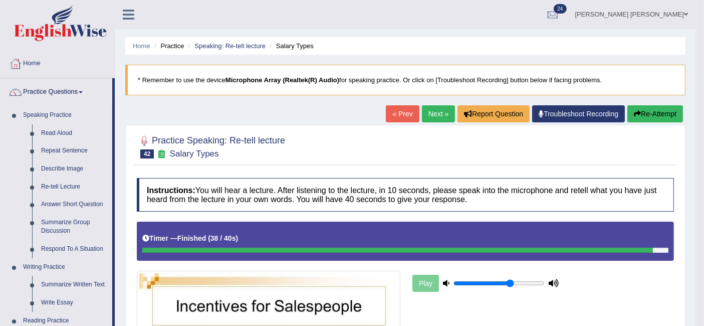
click at [64, 226] on link "Summarize Group Discussion" at bounding box center [75, 226] width 76 height 27
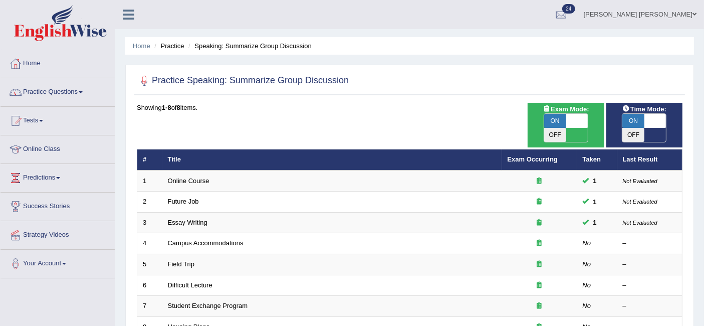
click at [217, 239] on link "Campus Accommodations" at bounding box center [206, 243] width 76 height 8
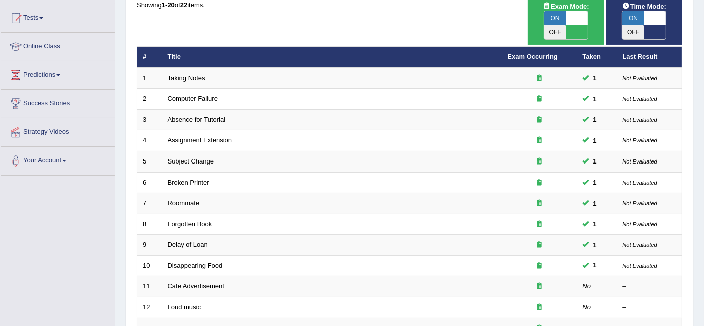
scroll to position [222, 0]
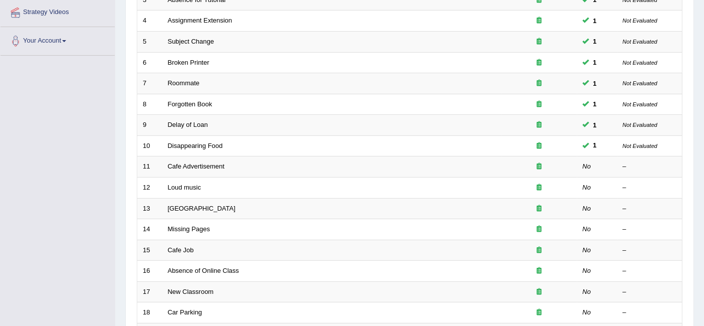
click at [216, 162] on link "Cafe Advertisement" at bounding box center [196, 166] width 57 height 8
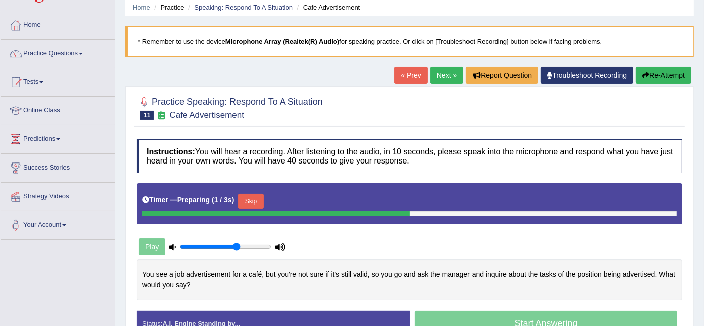
scroll to position [56, 0]
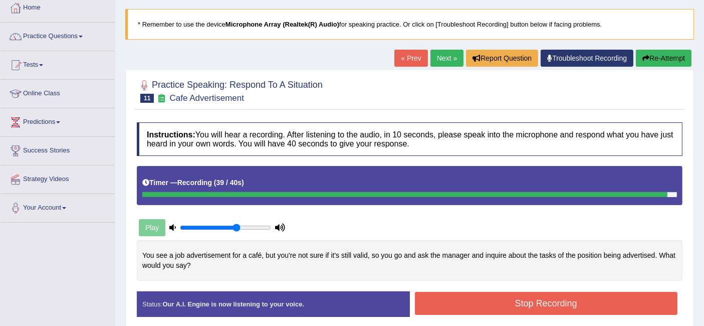
click at [526, 295] on button "Stop Recording" at bounding box center [546, 302] width 263 height 23
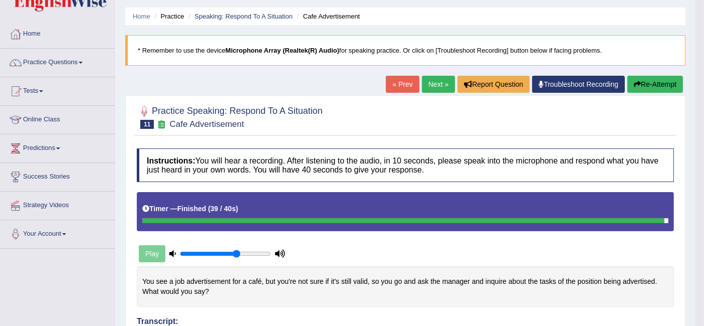
scroll to position [0, 0]
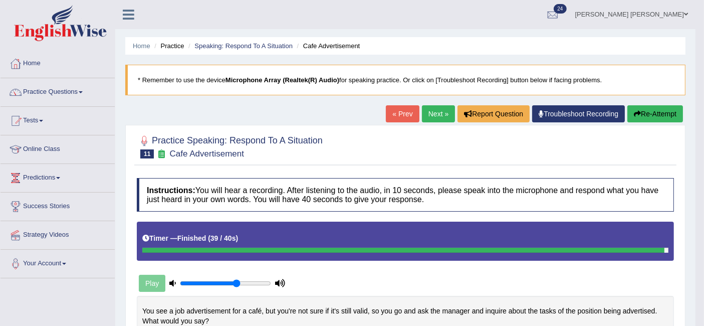
click at [444, 115] on link "Next »" at bounding box center [438, 113] width 33 height 17
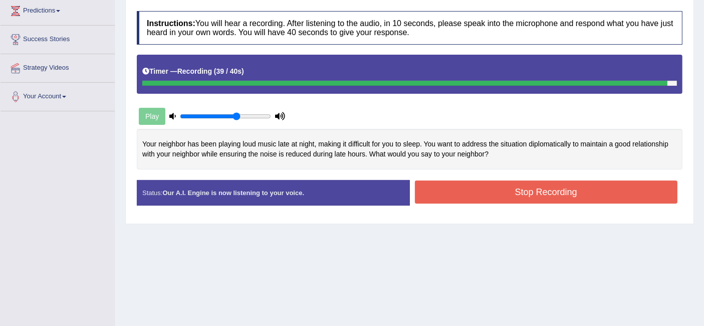
click at [533, 193] on button "Stop Recording" at bounding box center [546, 191] width 263 height 23
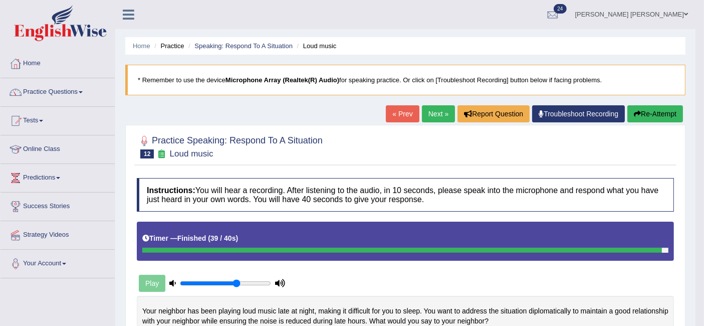
click at [437, 118] on link "Next »" at bounding box center [438, 113] width 33 height 17
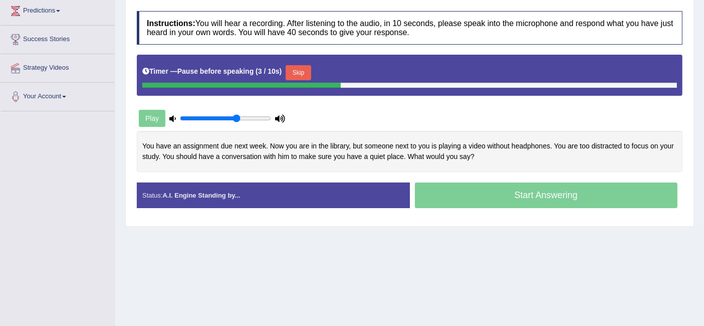
click at [309, 71] on button "Skip" at bounding box center [297, 72] width 25 height 15
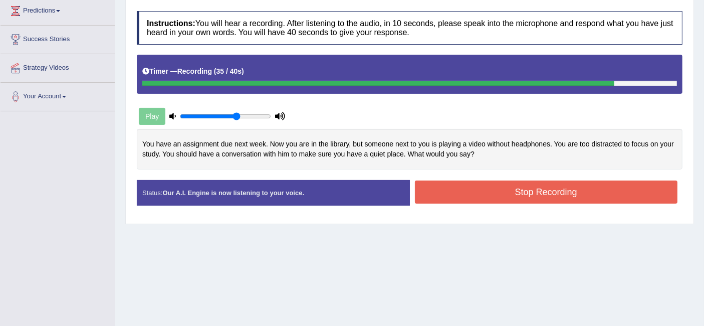
click at [524, 188] on button "Stop Recording" at bounding box center [546, 191] width 263 height 23
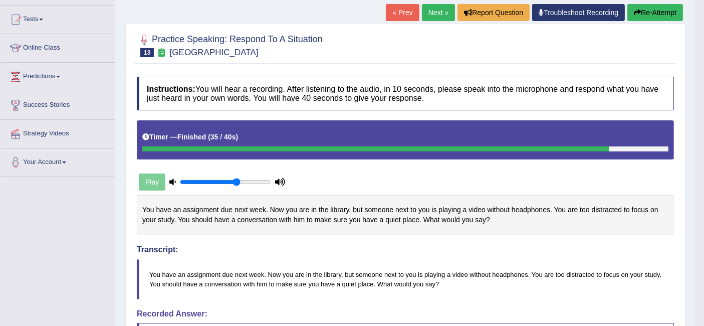
scroll to position [46, 0]
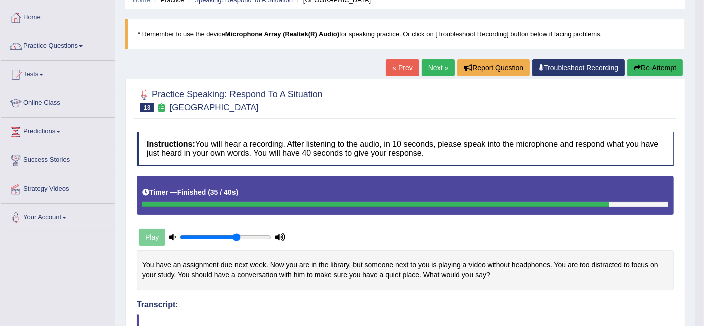
click at [435, 70] on link "Next »" at bounding box center [438, 67] width 33 height 17
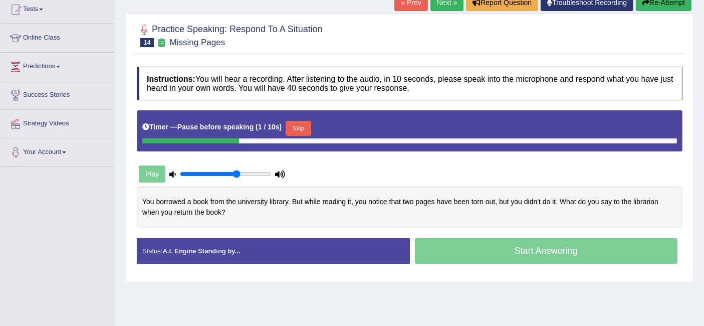
click at [294, 130] on button "Skip" at bounding box center [297, 128] width 25 height 15
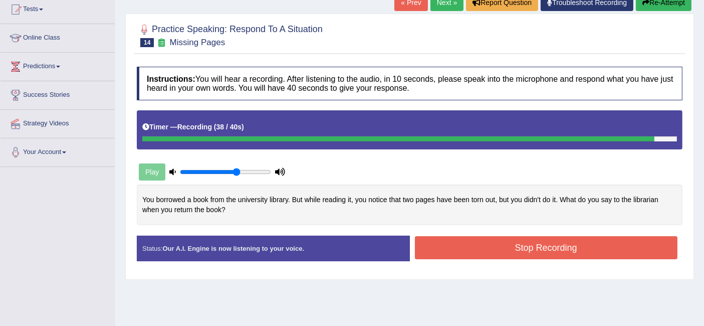
click at [536, 248] on button "Stop Recording" at bounding box center [546, 247] width 263 height 23
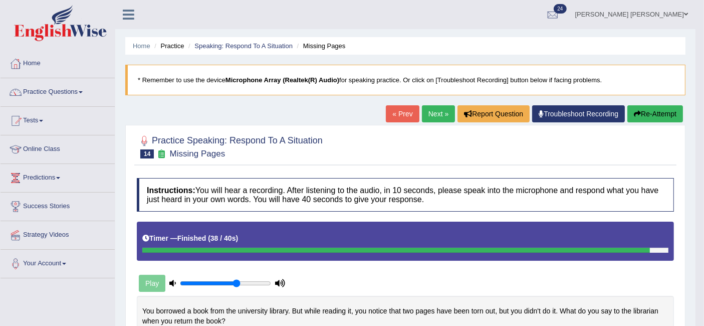
click at [425, 109] on link "Next »" at bounding box center [438, 113] width 33 height 17
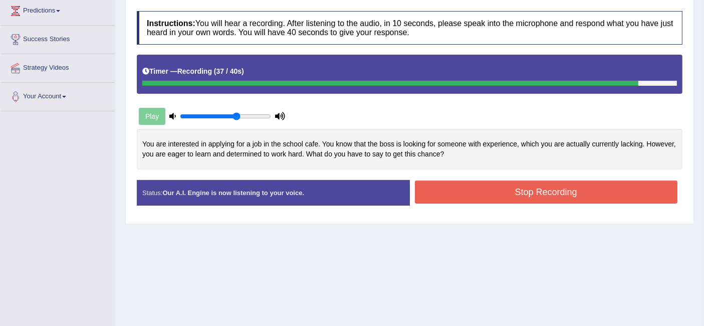
click at [562, 195] on button "Stop Recording" at bounding box center [546, 191] width 263 height 23
